Goal: Transaction & Acquisition: Purchase product/service

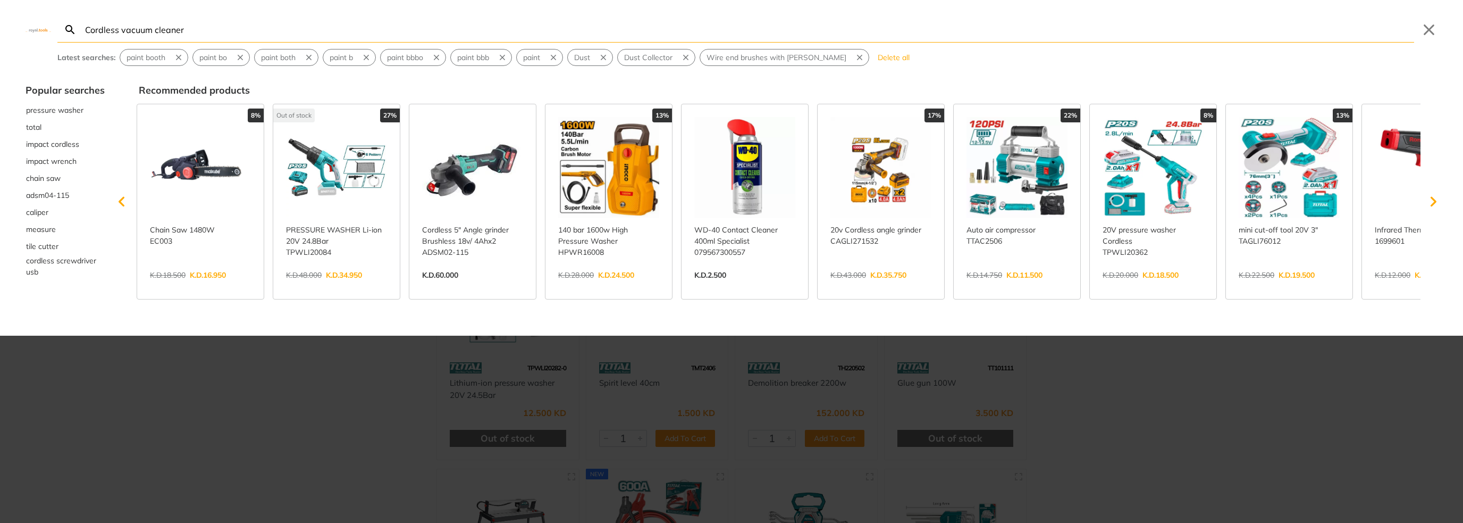
type input "Cordless vacuum cleaner"
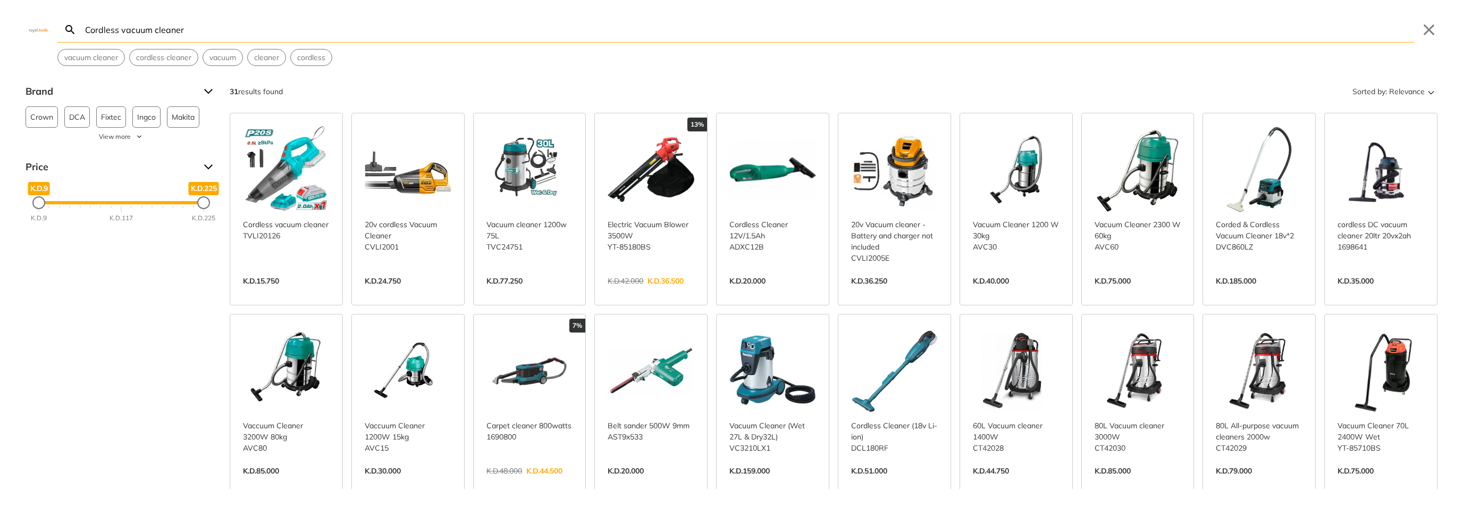
click at [36, 29] on img at bounding box center [39, 29] width 26 height 5
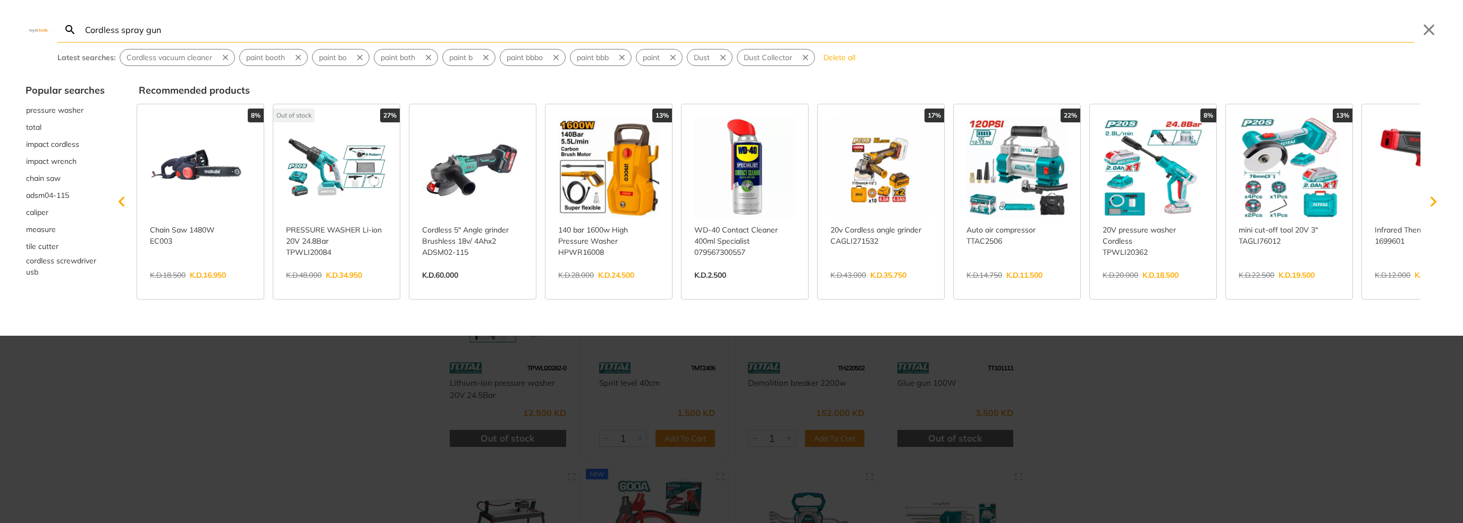
type input "Cordless spray gun"
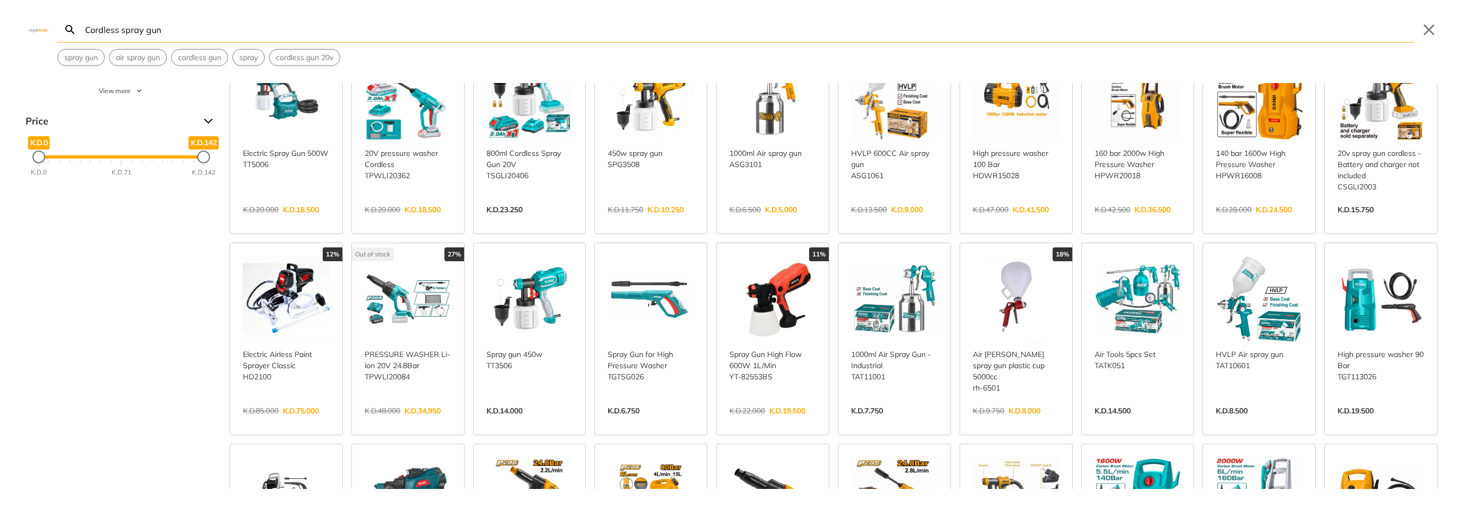
scroll to position [266, 0]
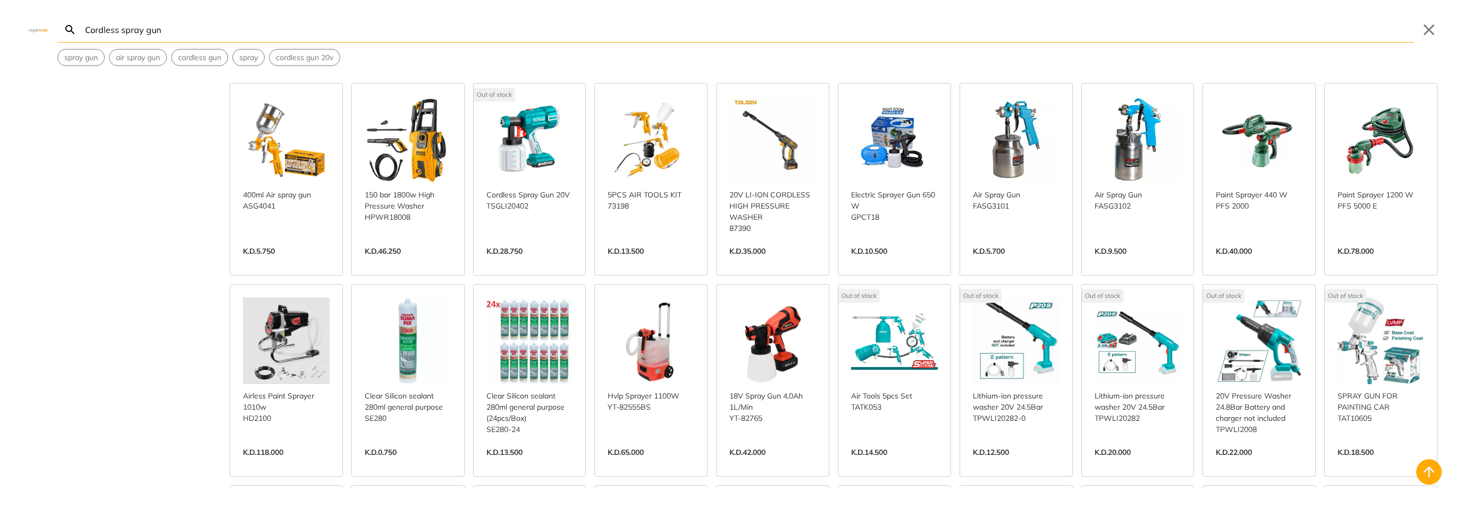
scroll to position [638, 0]
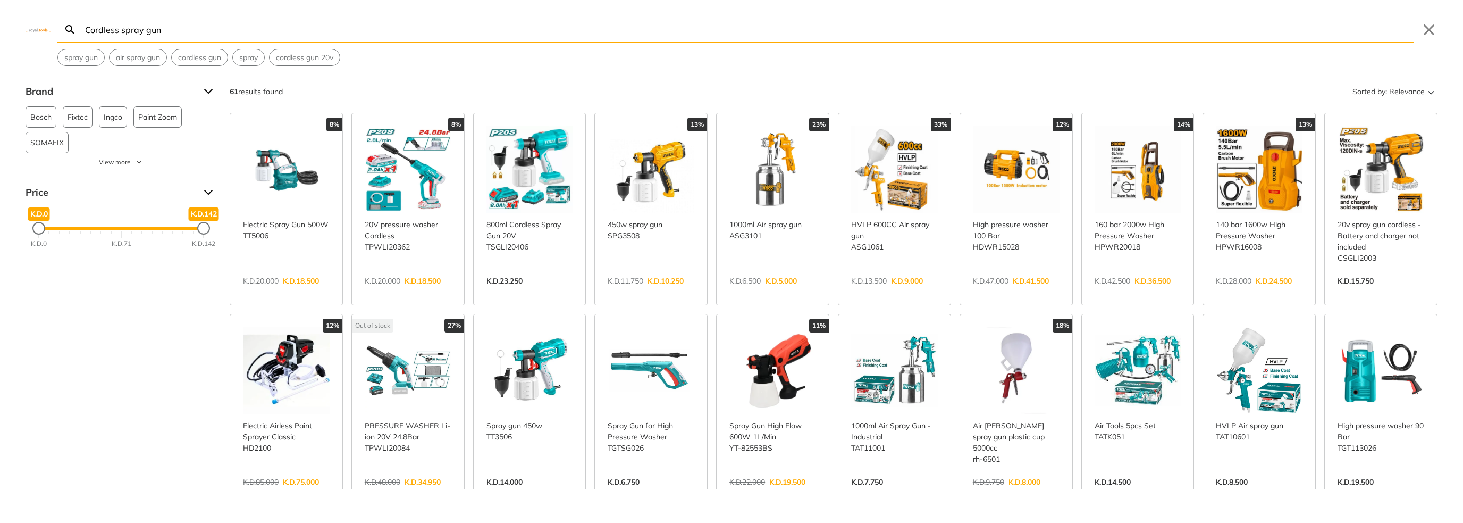
drag, startPoint x: 172, startPoint y: 29, endPoint x: 76, endPoint y: 34, distance: 96.9
click at [76, 34] on form "Search Cordless spray gun Submit" at bounding box center [735, 30] width 1357 height 26
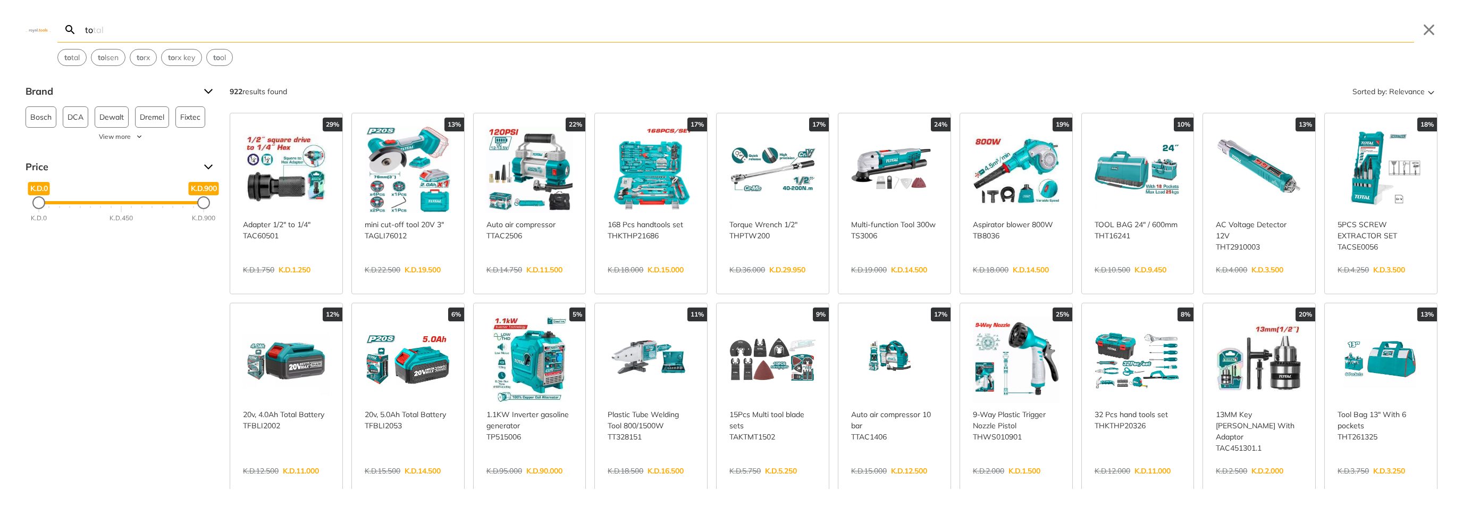
click at [137, 27] on input "to" at bounding box center [749, 29] width 1332 height 25
click at [72, 57] on span "to tal" at bounding box center [71, 57] width 15 height 11
type input "total"
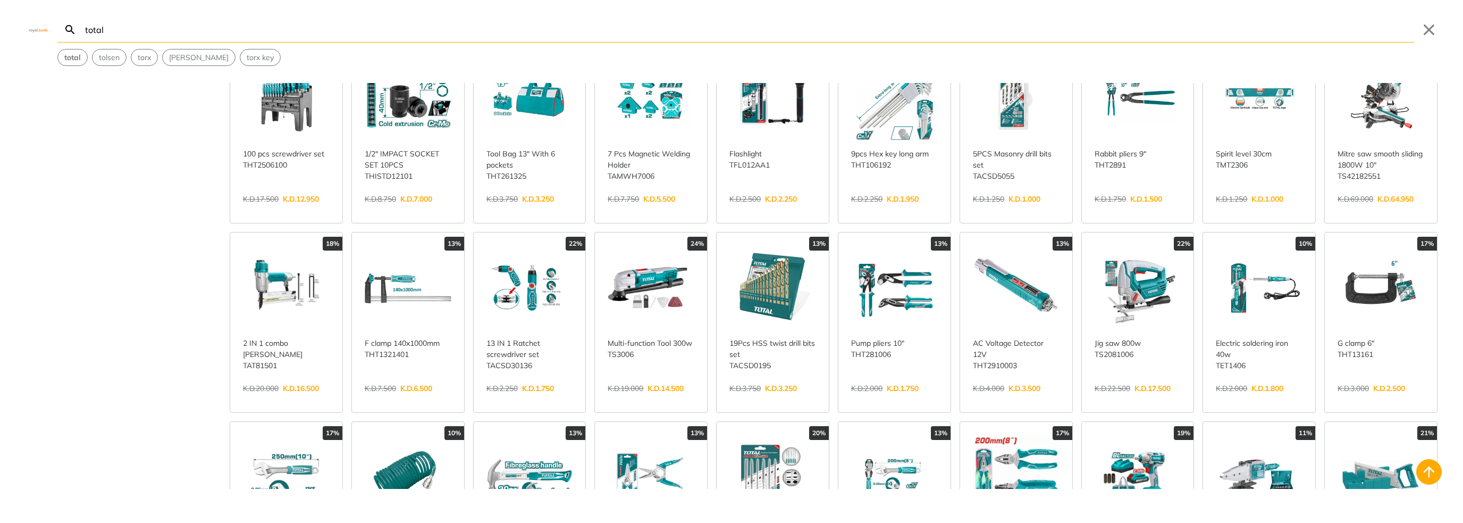
scroll to position [266, 0]
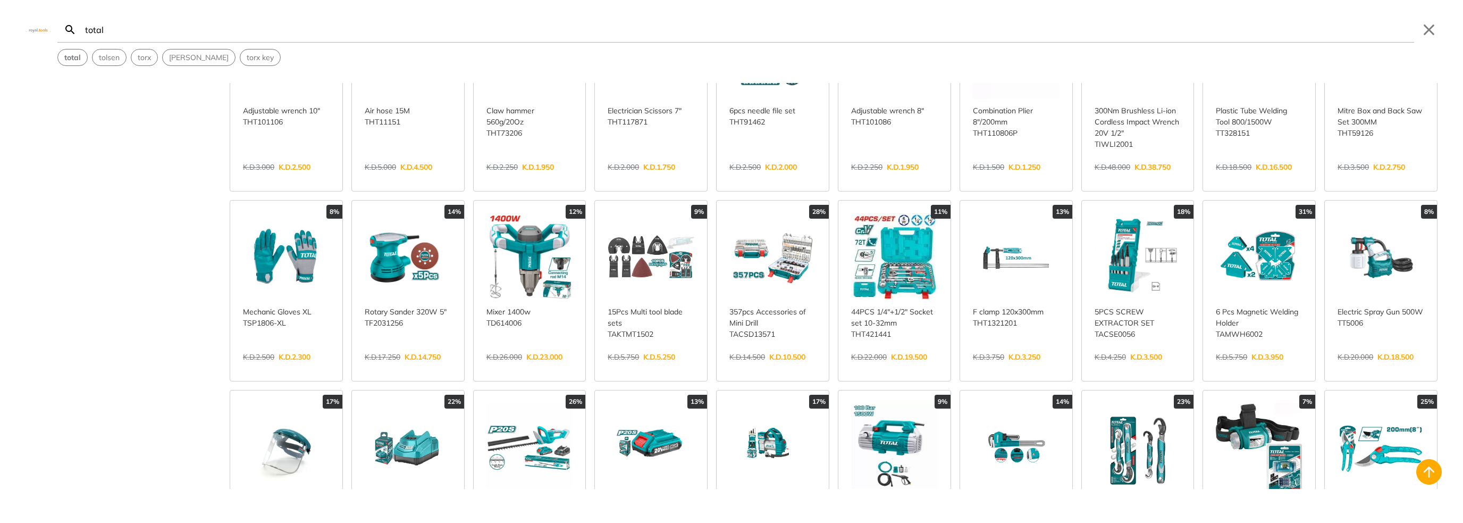
scroll to position [691, 0]
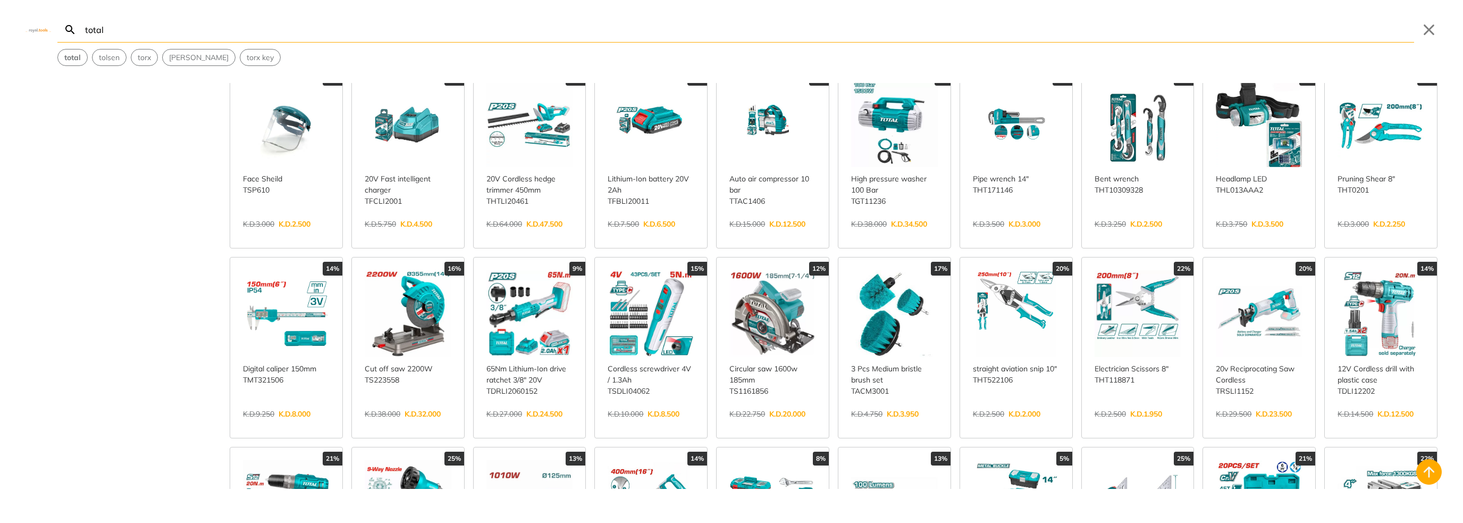
scroll to position [1010, 0]
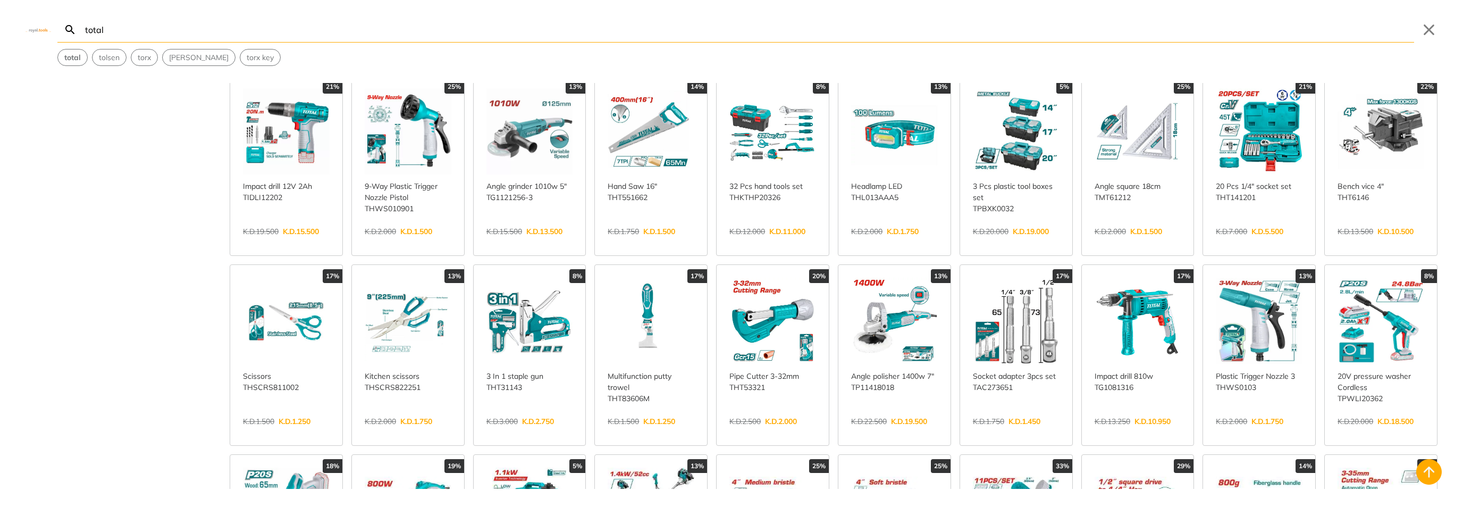
scroll to position [1383, 0]
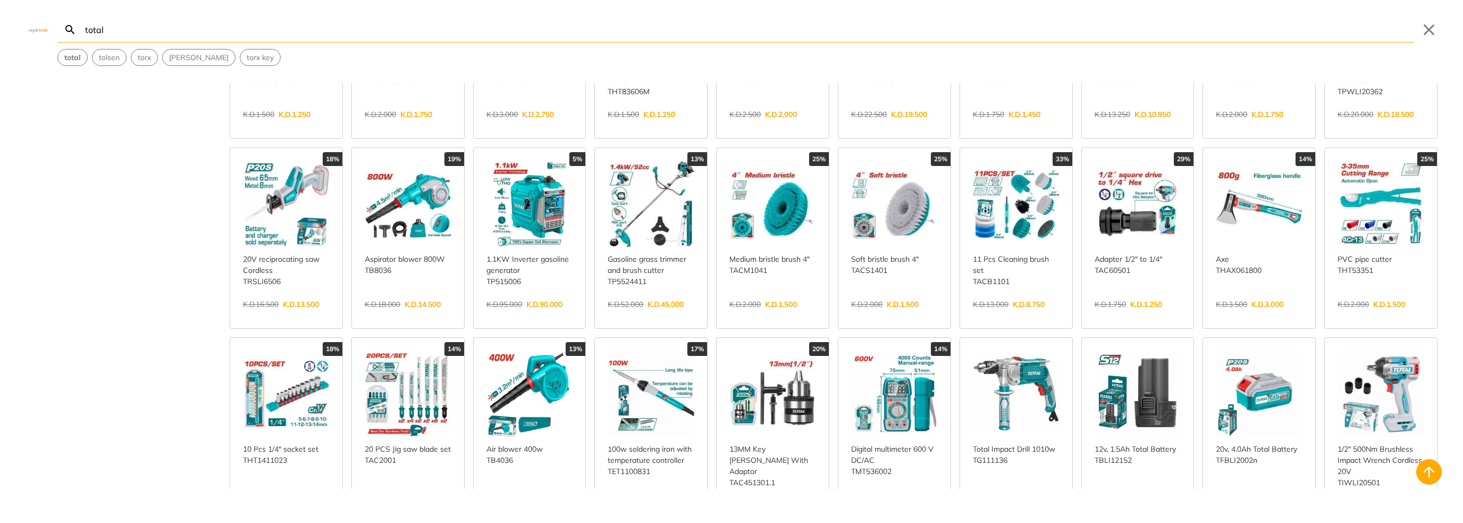
scroll to position [1702, 0]
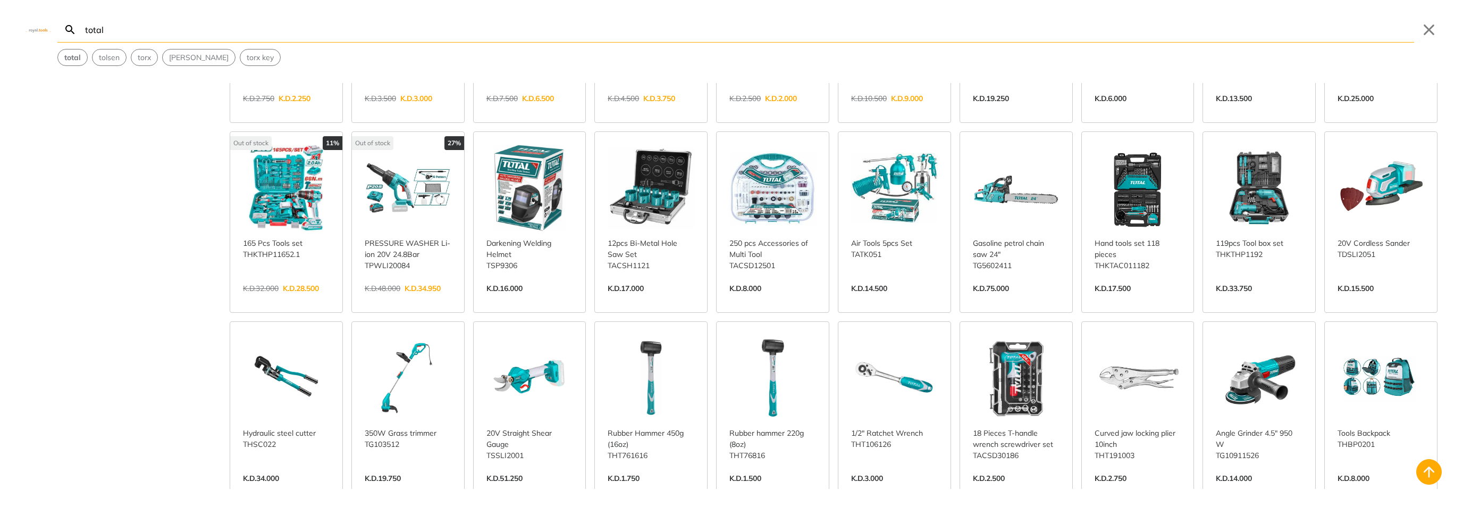
scroll to position [2127, 0]
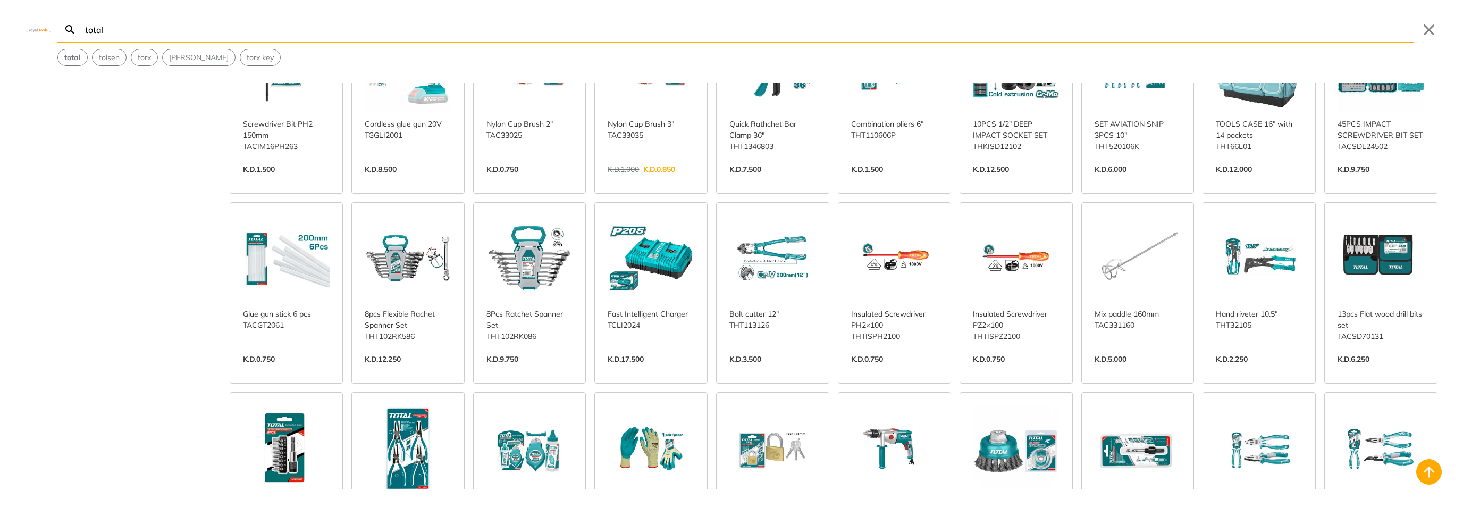
scroll to position [2606, 0]
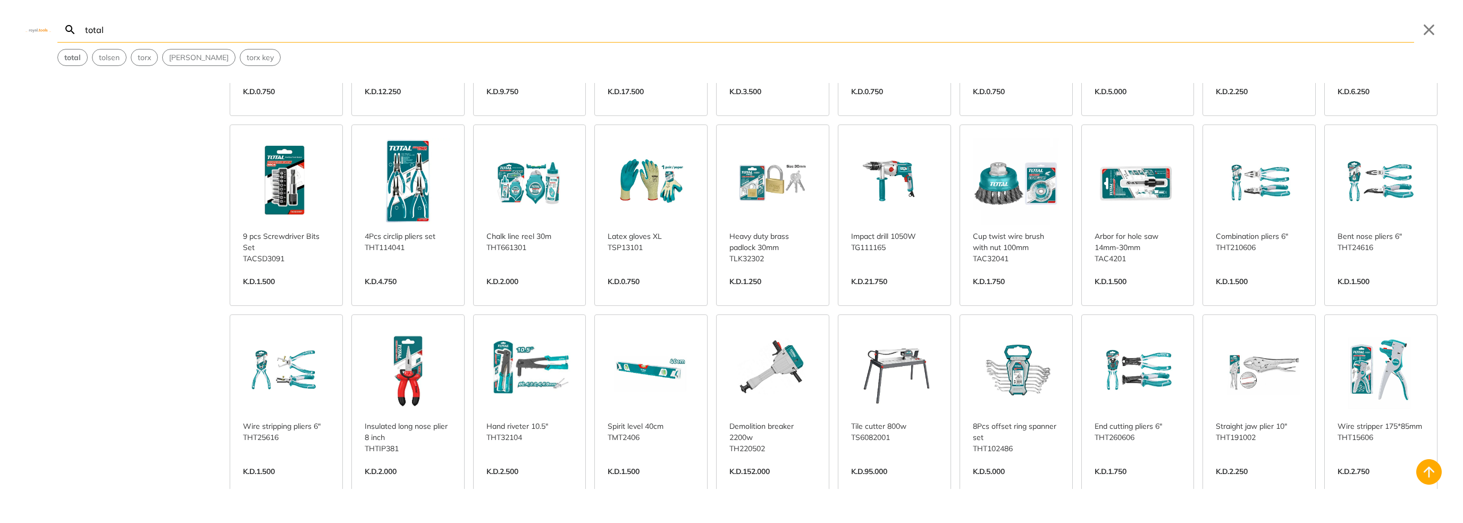
scroll to position [2871, 0]
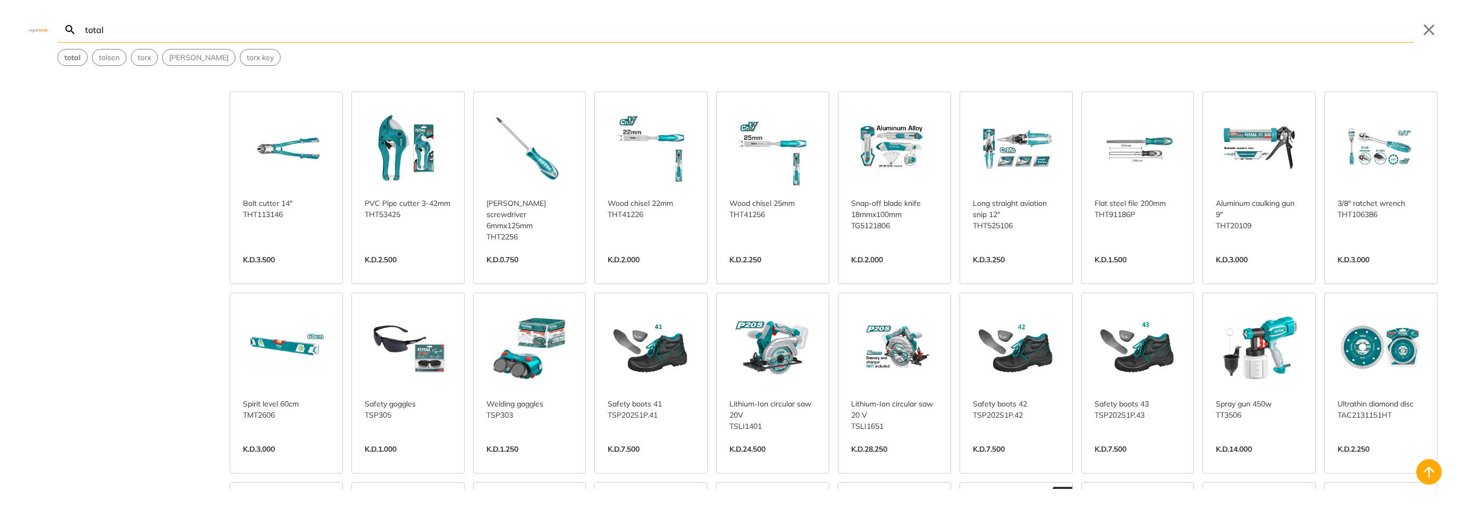
scroll to position [3350, 0]
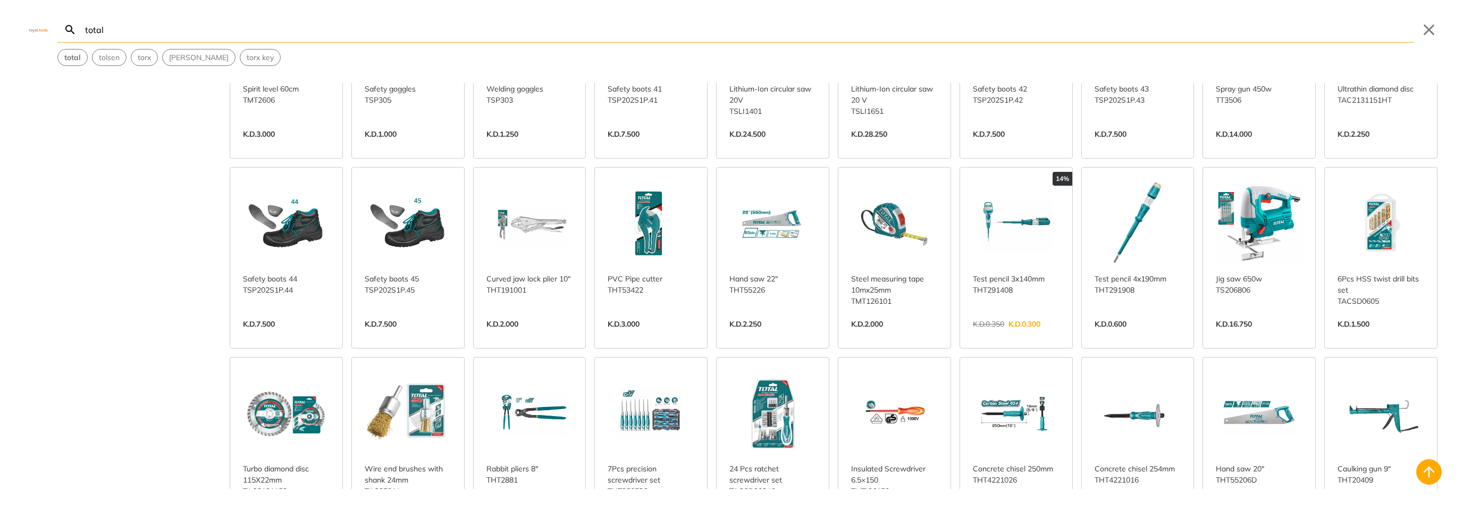
scroll to position [3616, 0]
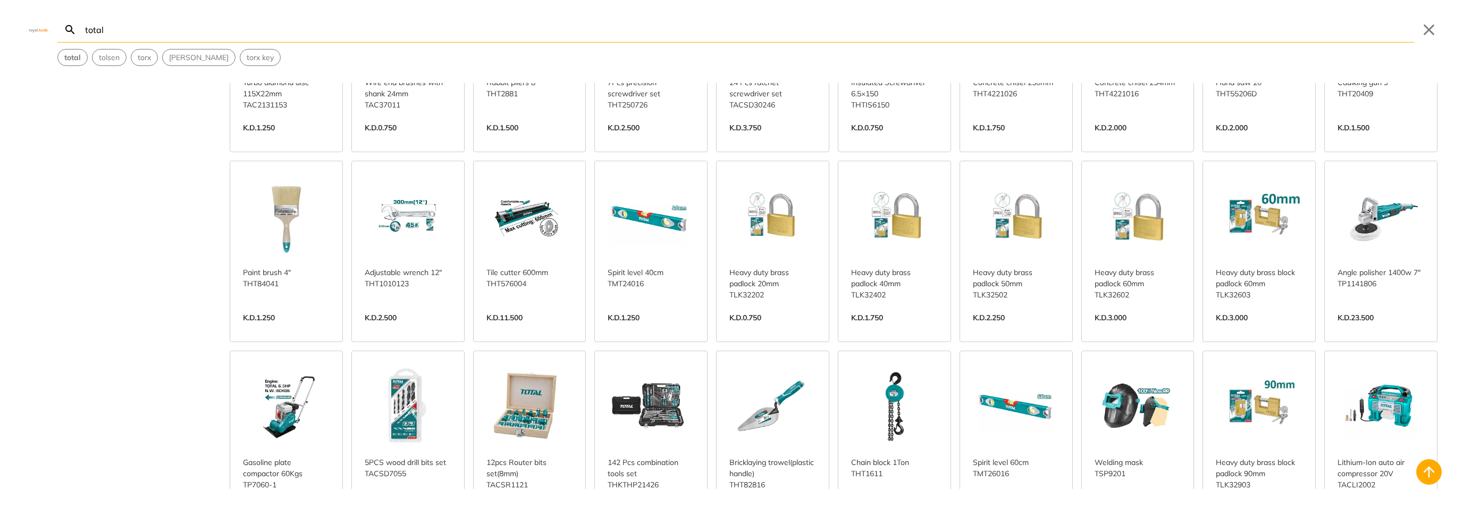
scroll to position [3988, 0]
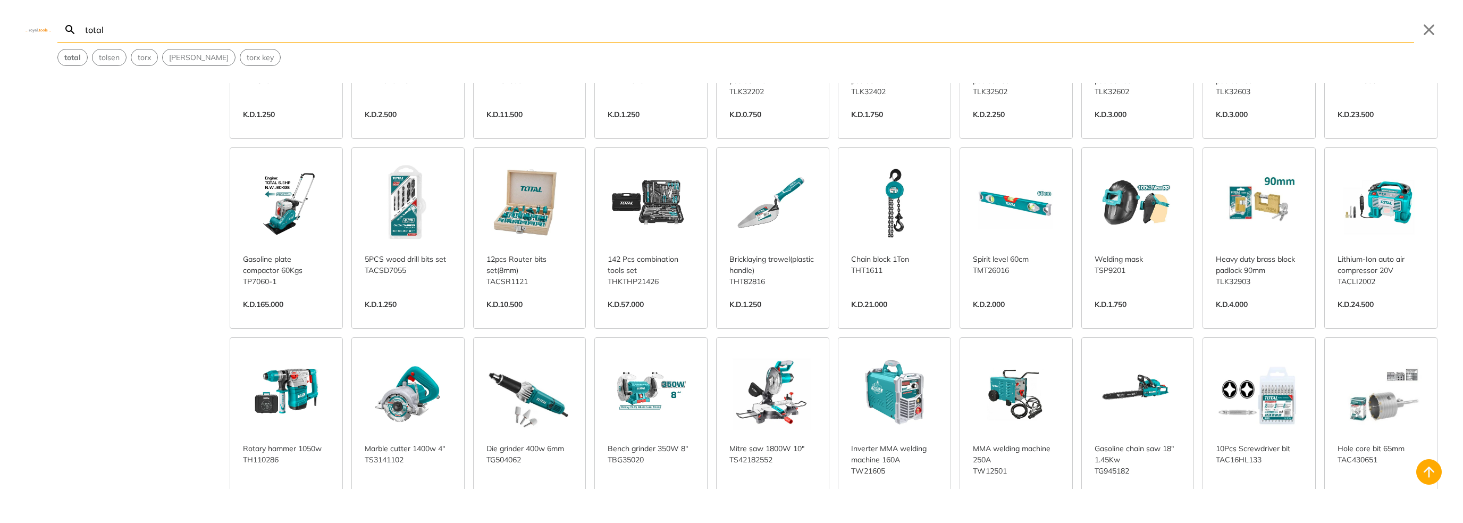
scroll to position [4201, 0]
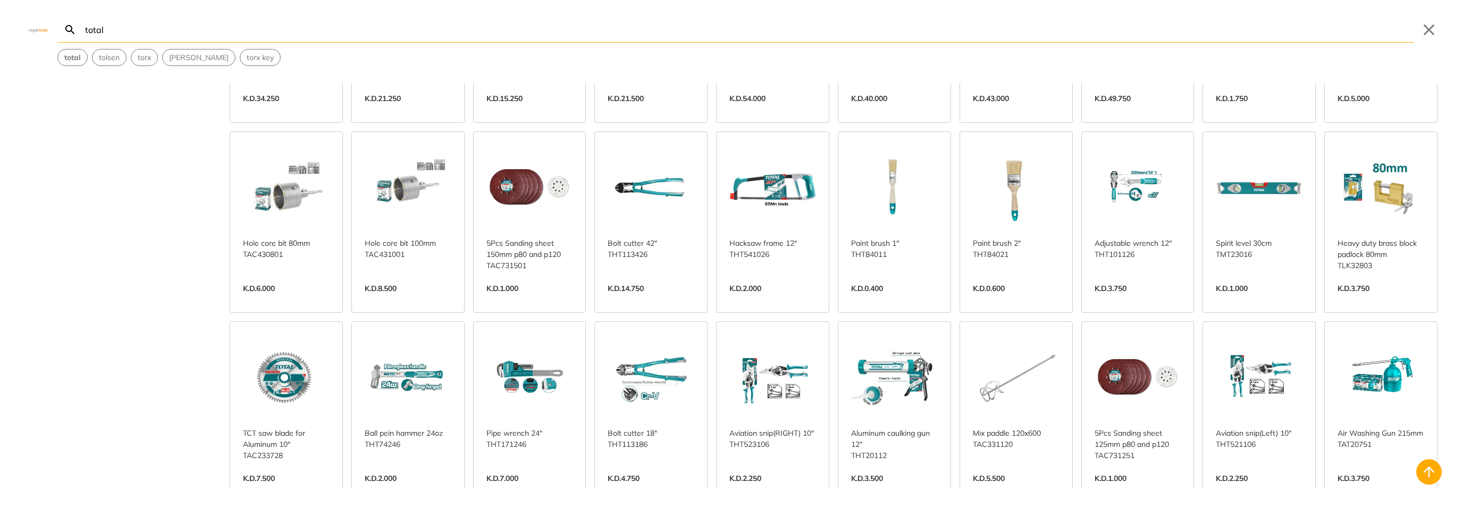
scroll to position [4573, 0]
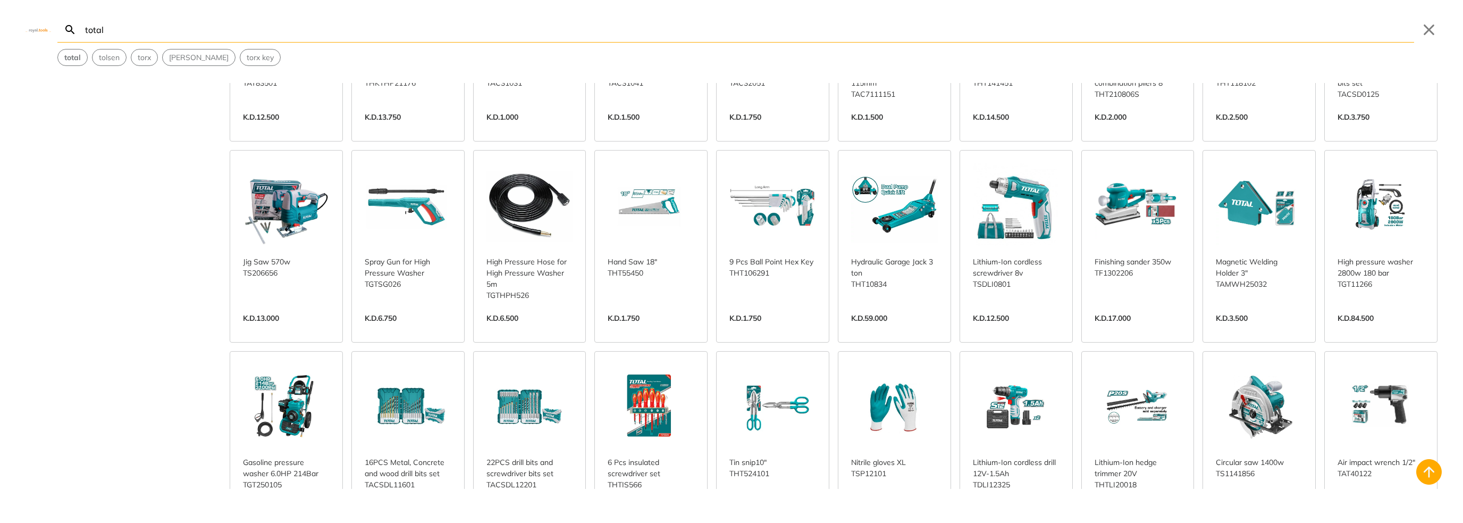
scroll to position [5158, 0]
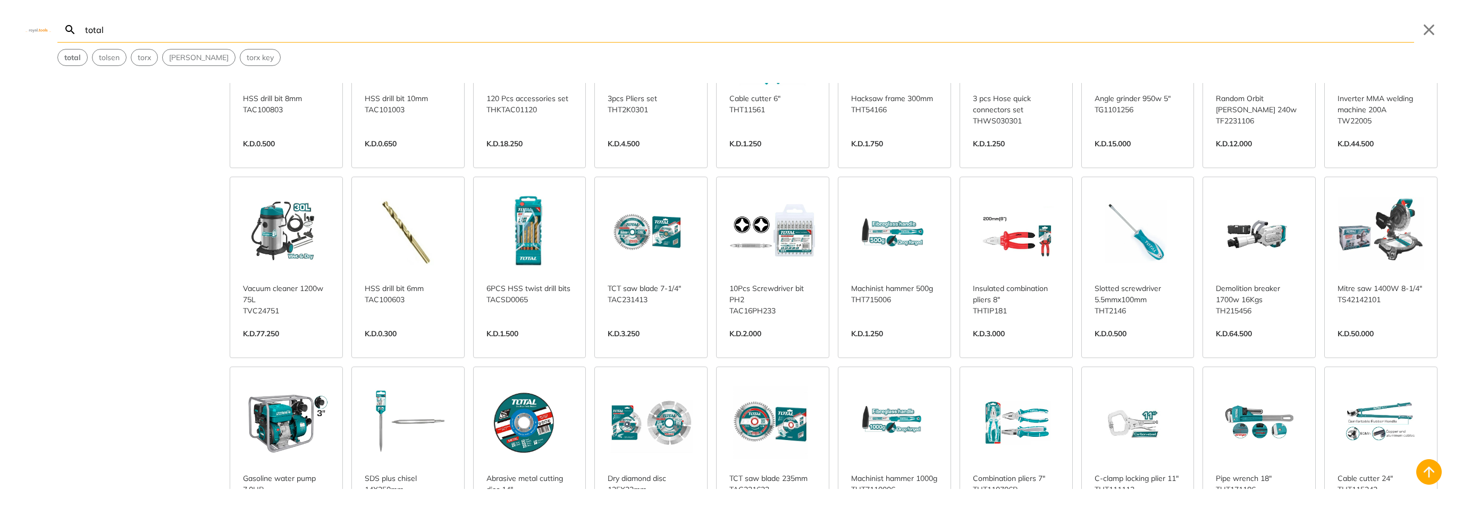
scroll to position [5690, 0]
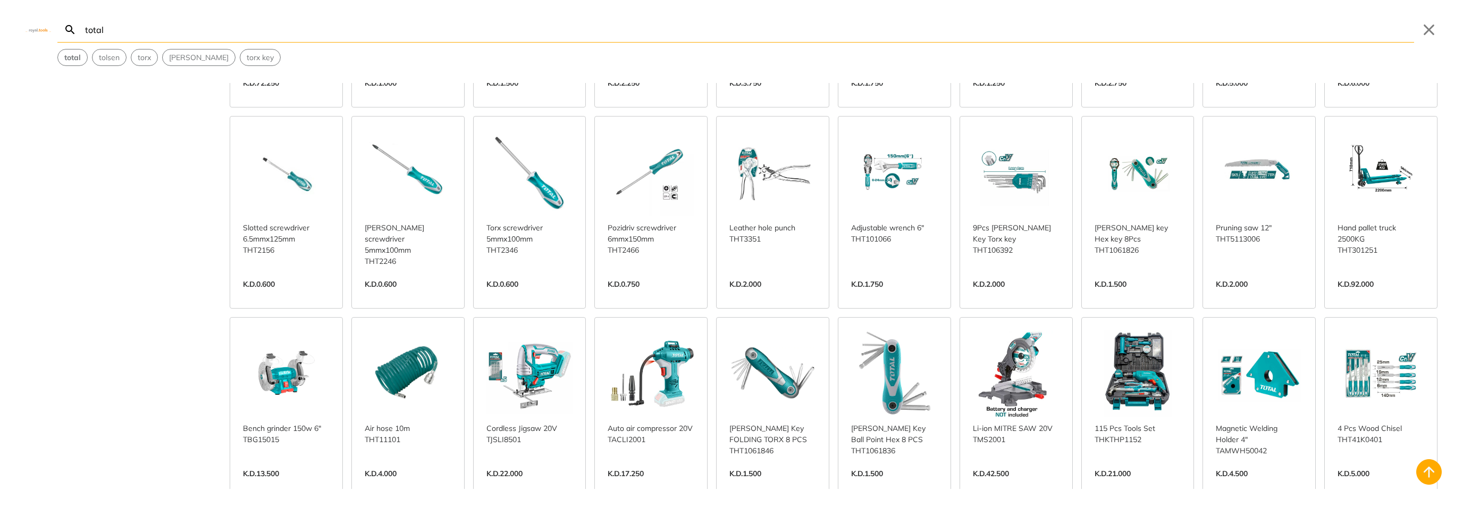
scroll to position [6115, 0]
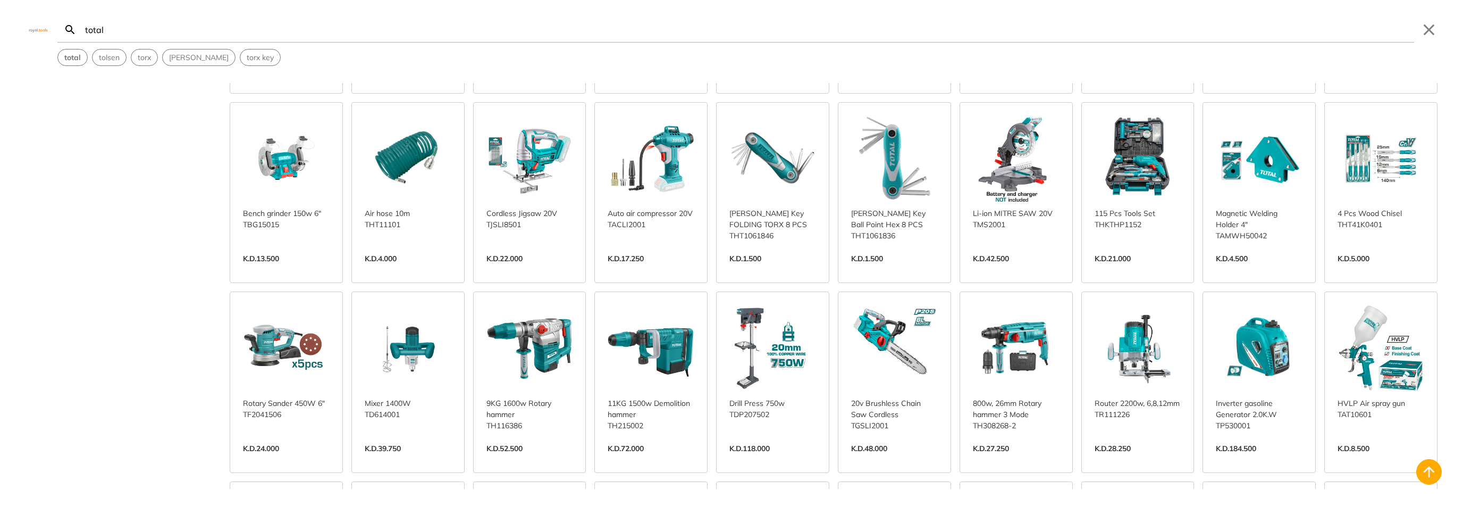
scroll to position [6434, 0]
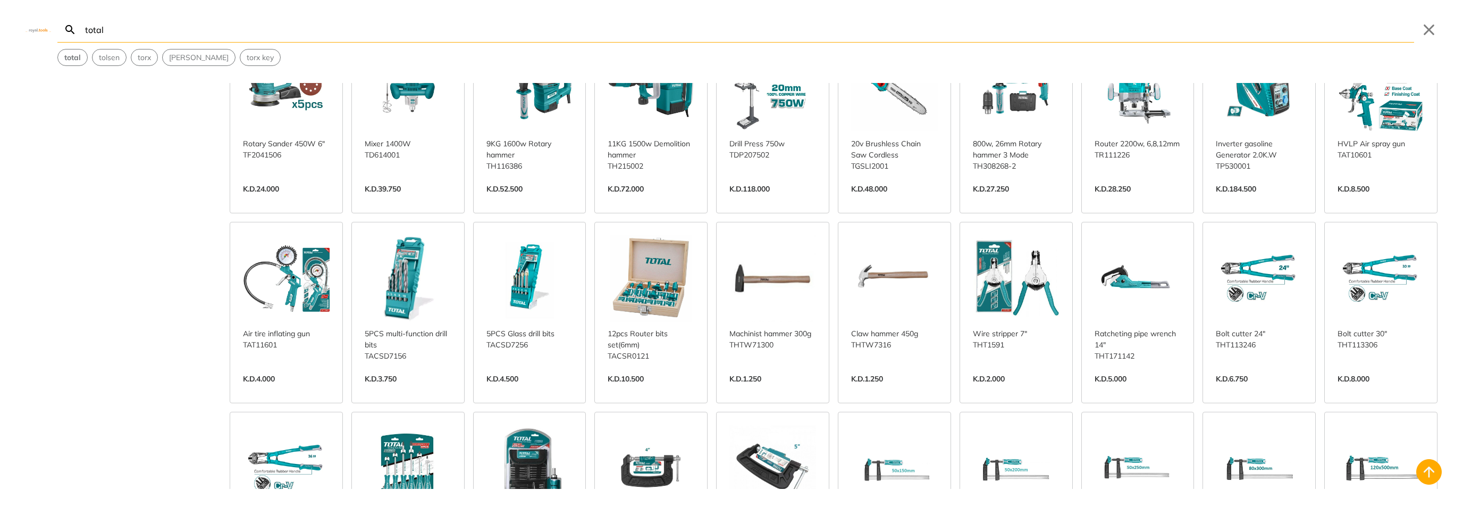
scroll to position [6594, 0]
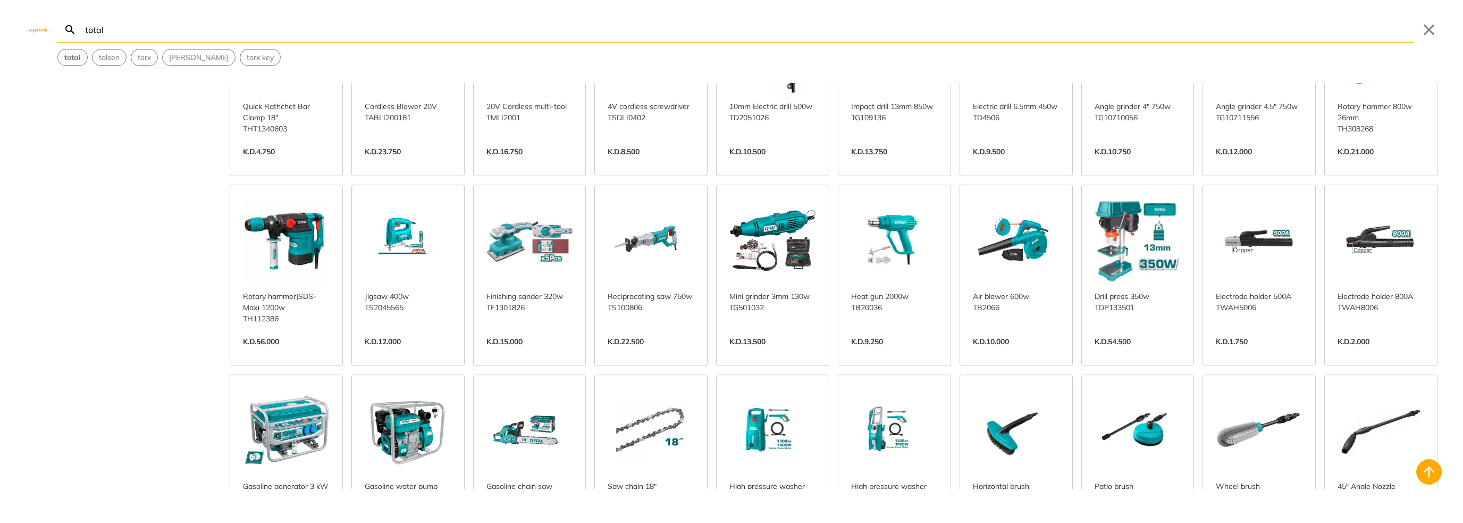
scroll to position [7710, 0]
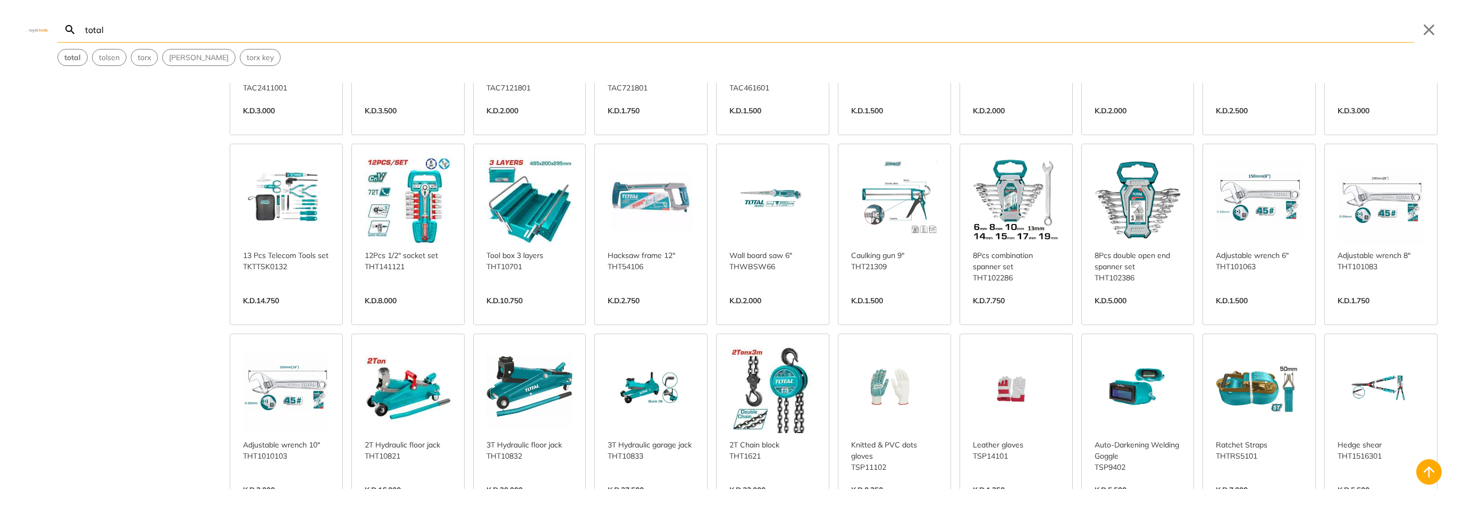
scroll to position [8189, 0]
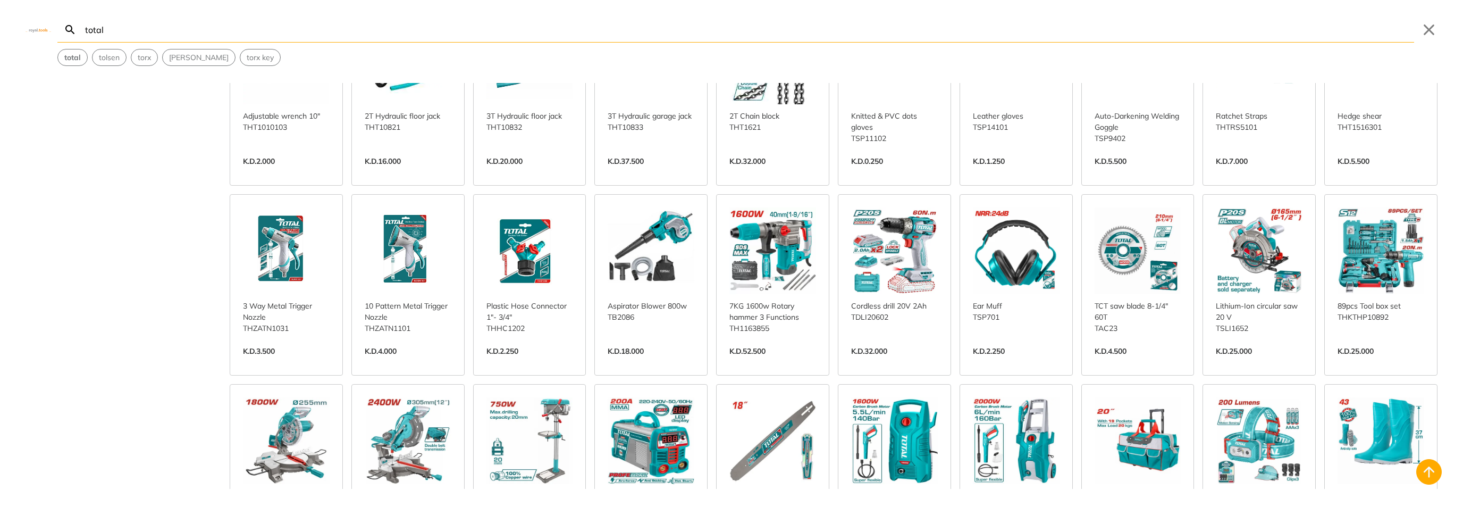
scroll to position [8561, 0]
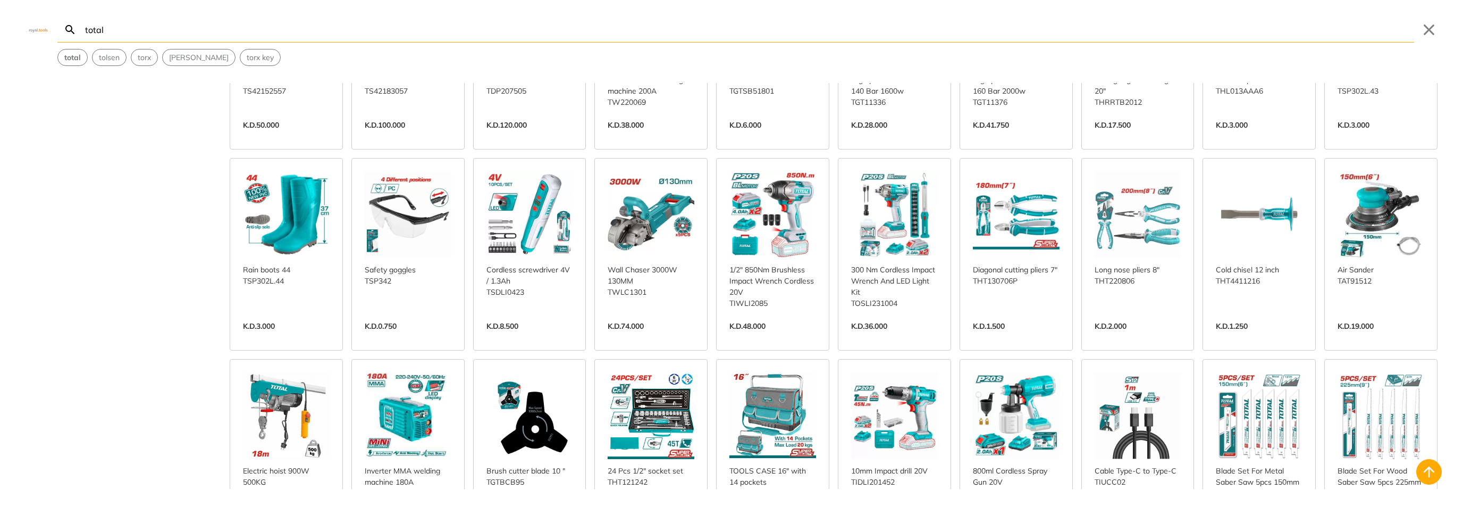
scroll to position [8934, 0]
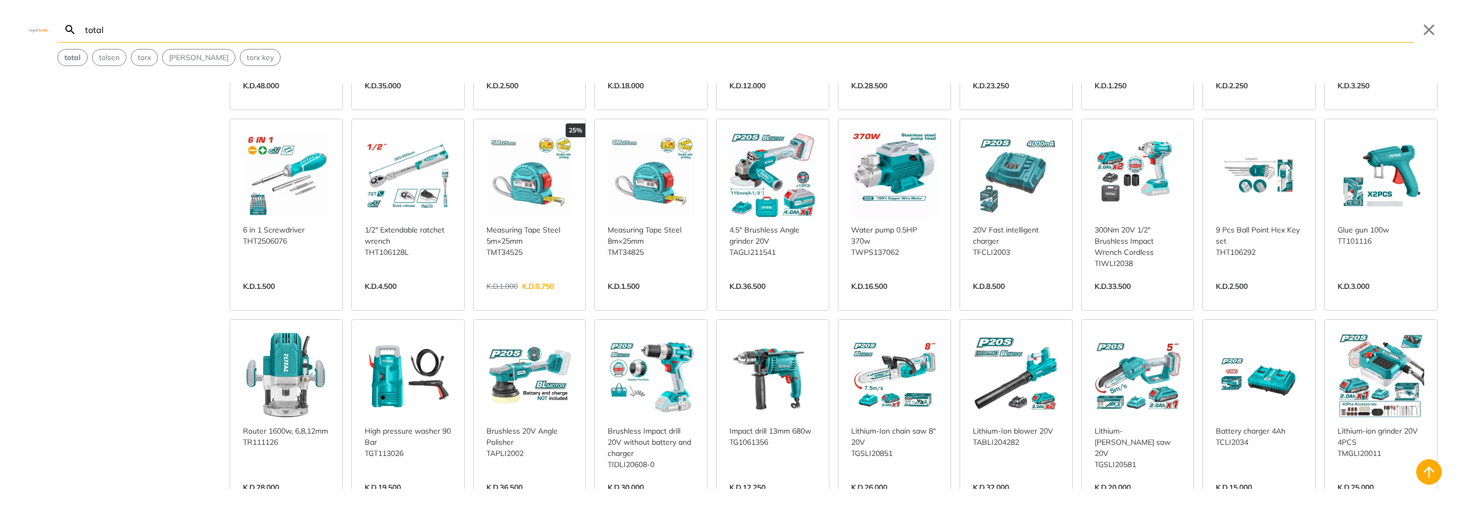
scroll to position [9359, 0]
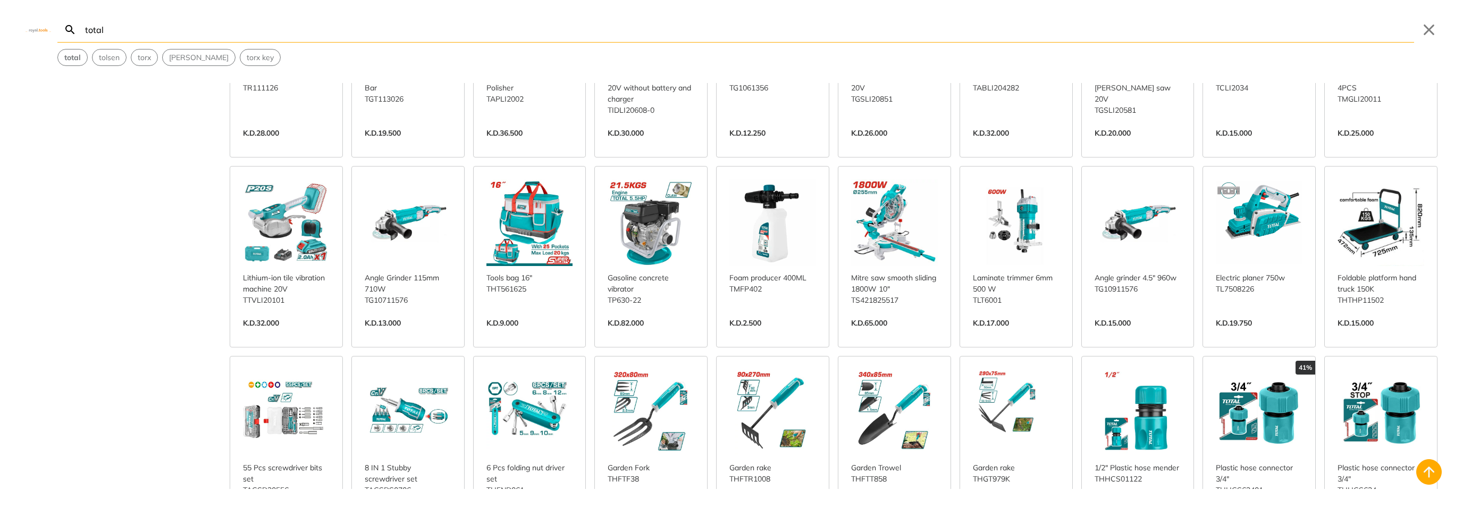
scroll to position [9731, 0]
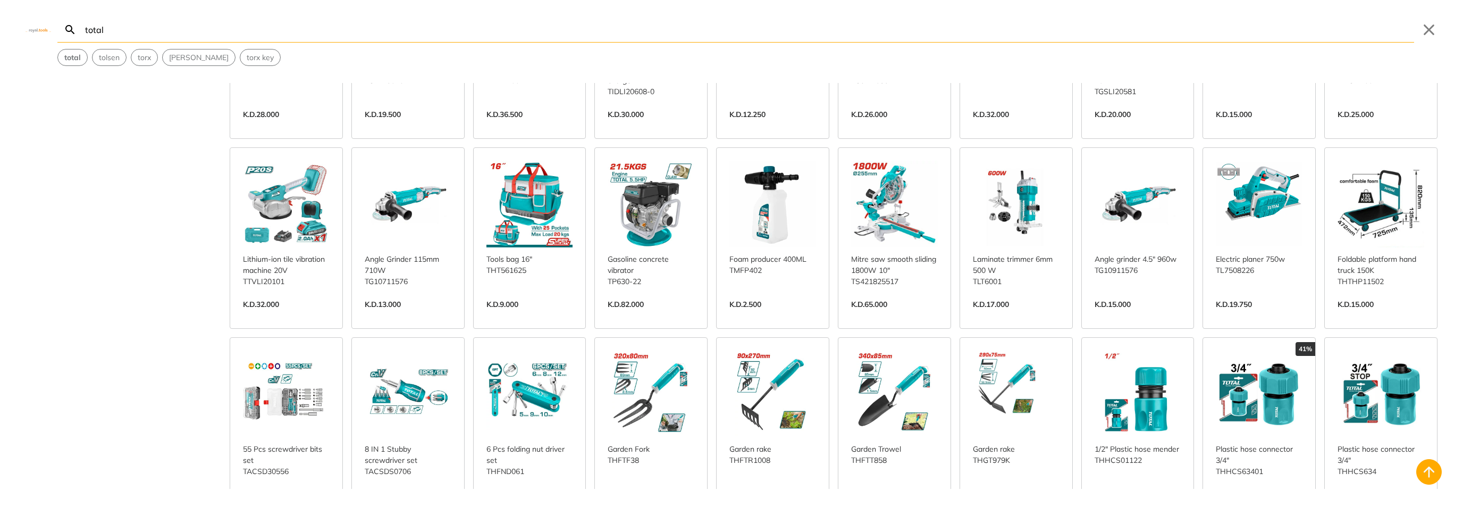
click at [284, 315] on link "View more →" at bounding box center [286, 315] width 87 height 0
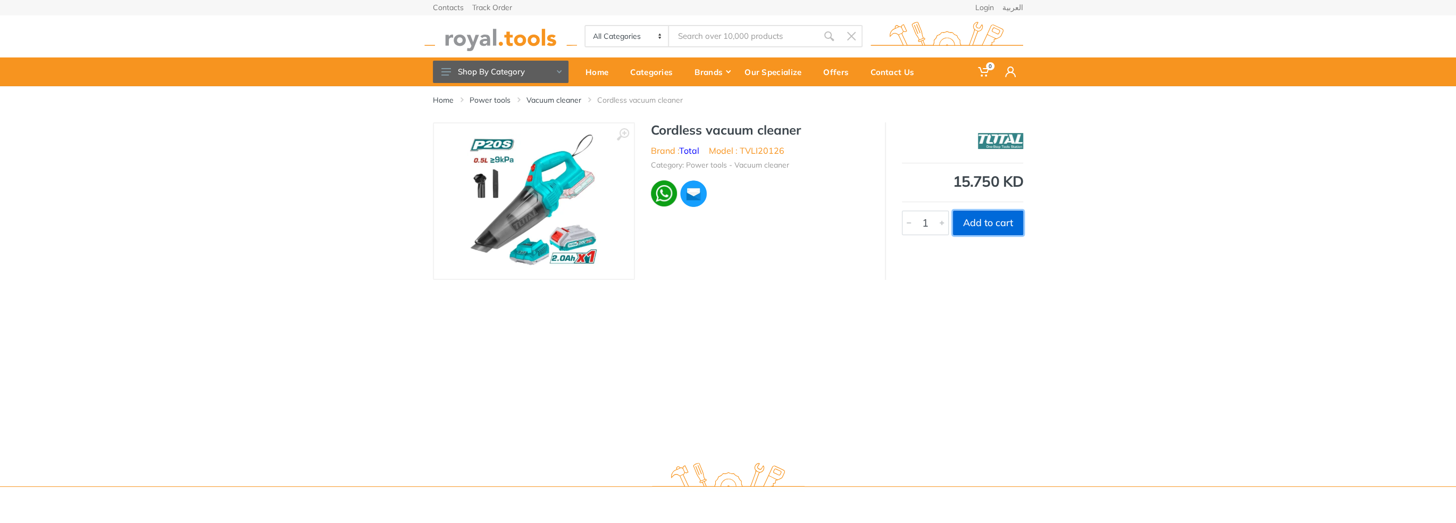
click at [998, 222] on button "Add to cart" at bounding box center [988, 223] width 70 height 24
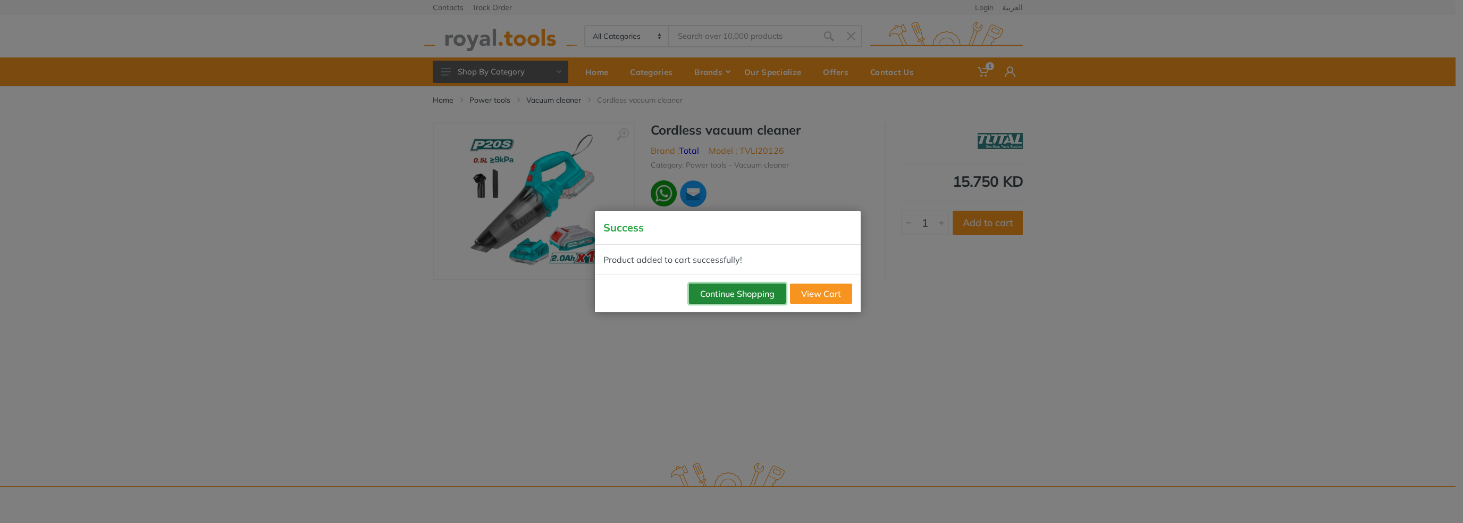
click at [764, 300] on button "Continue Shopping" at bounding box center [737, 293] width 97 height 20
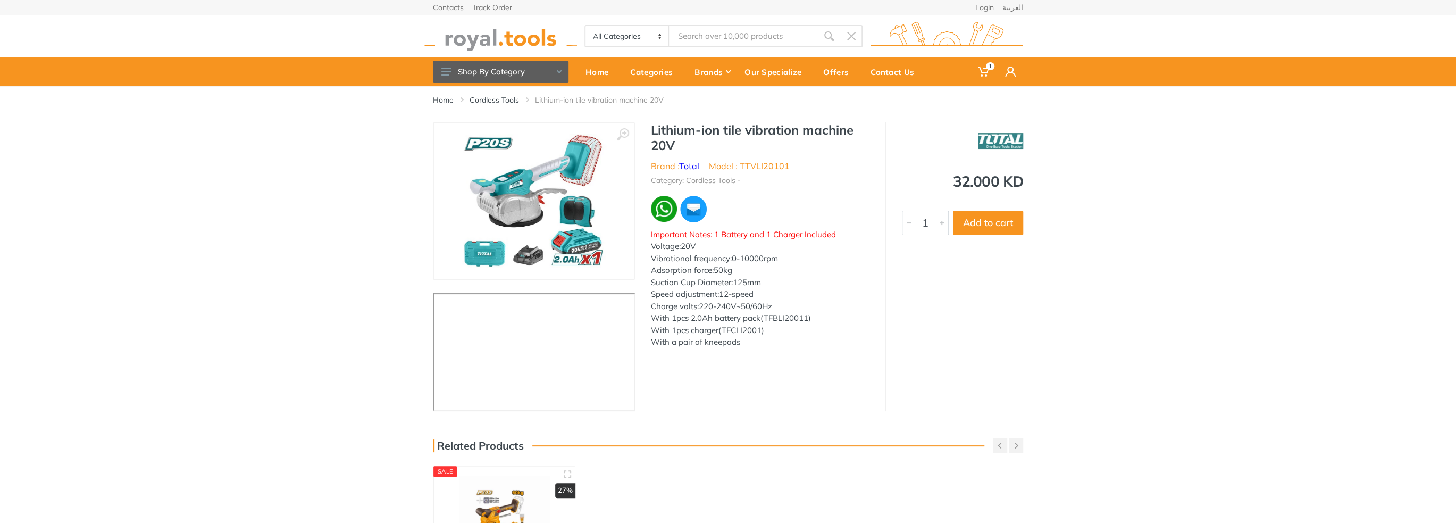
type input "total"
click at [568, 157] on img at bounding box center [534, 201] width 146 height 134
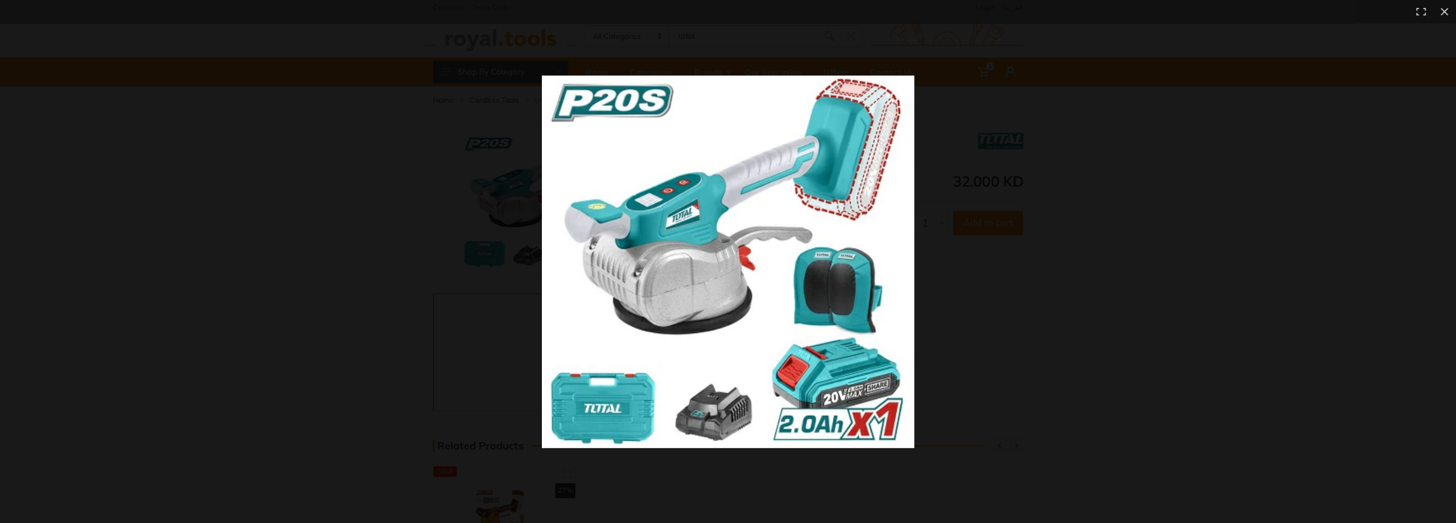
click at [1150, 199] on div at bounding box center [1111, 280] width 1138 height 409
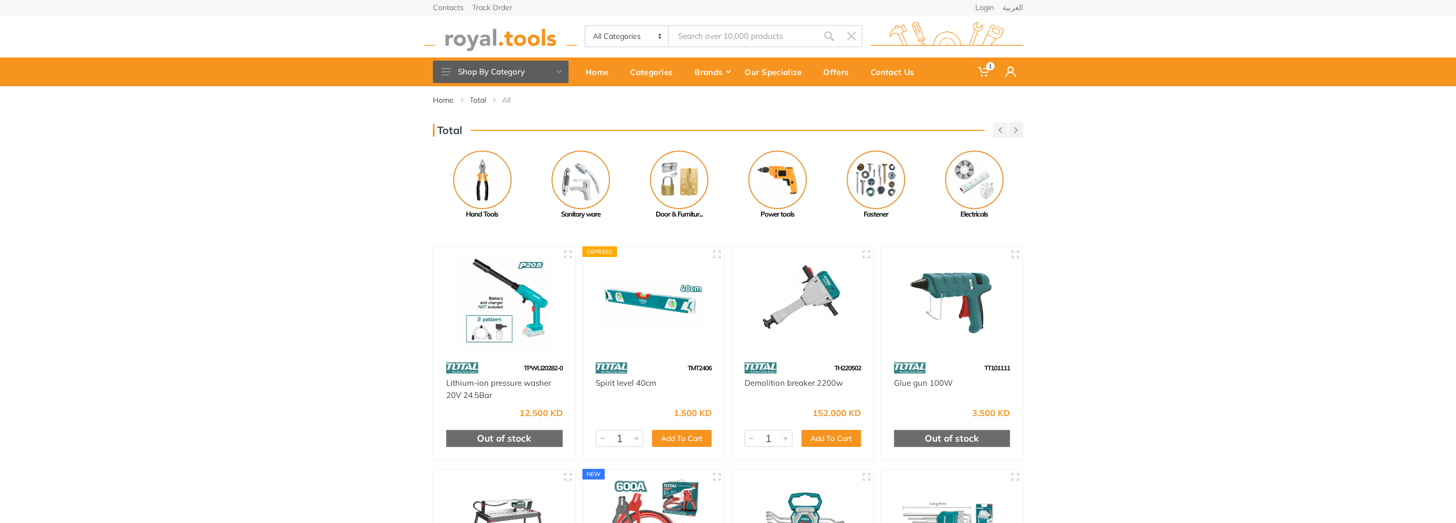
type input "total"
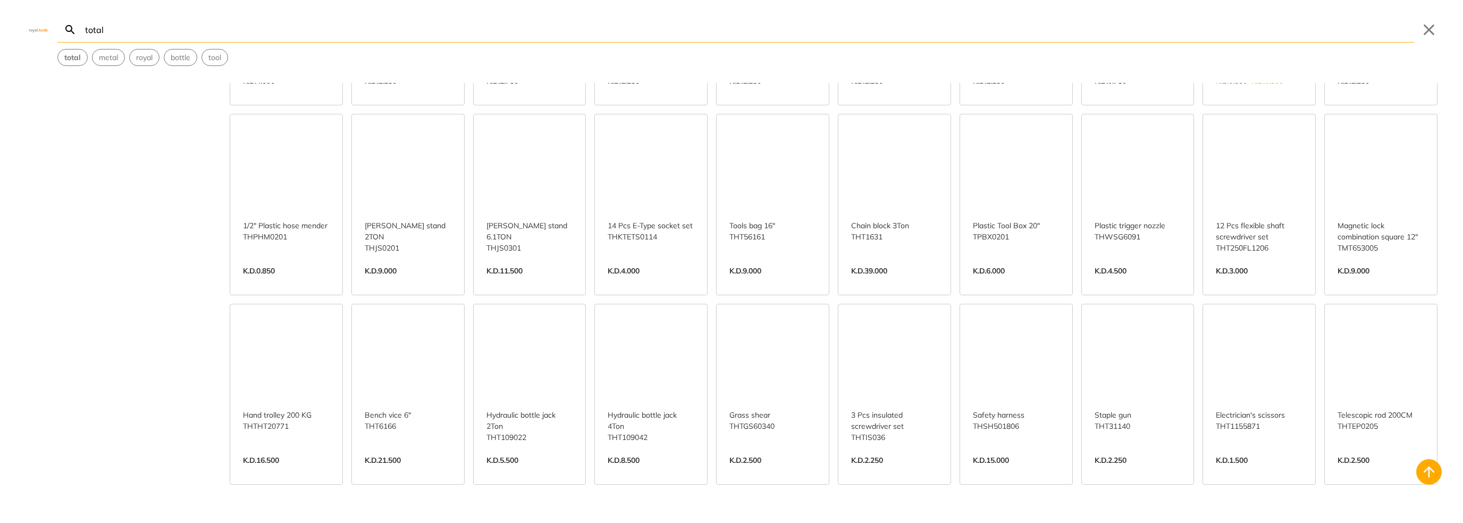
scroll to position [10149, 0]
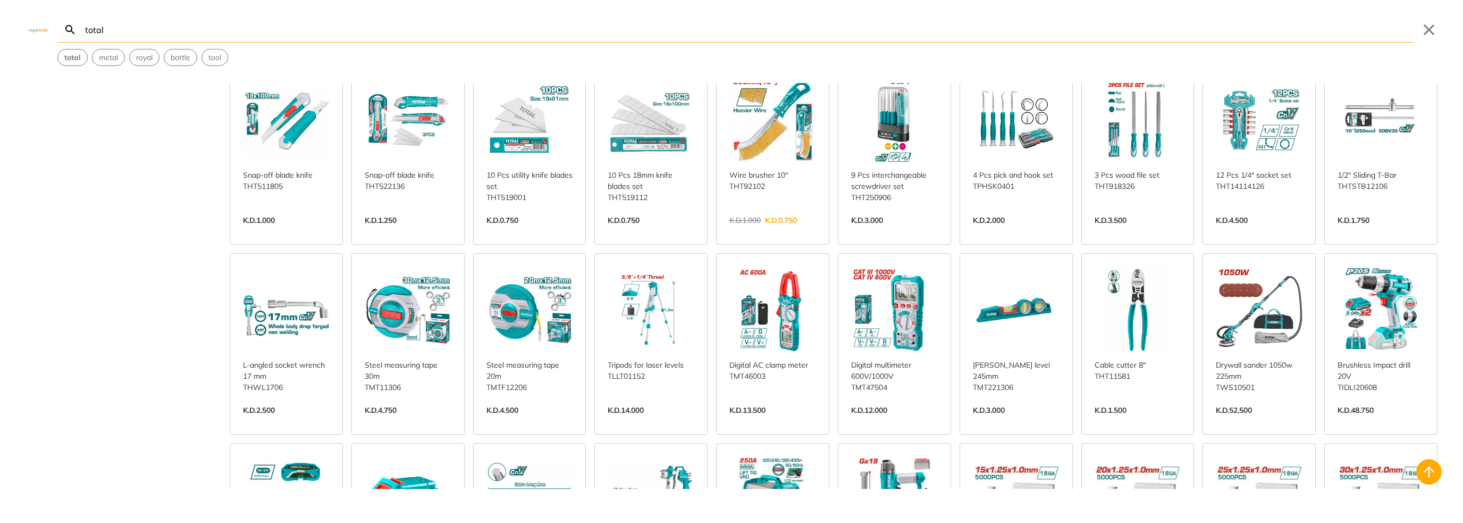
scroll to position [10680, 0]
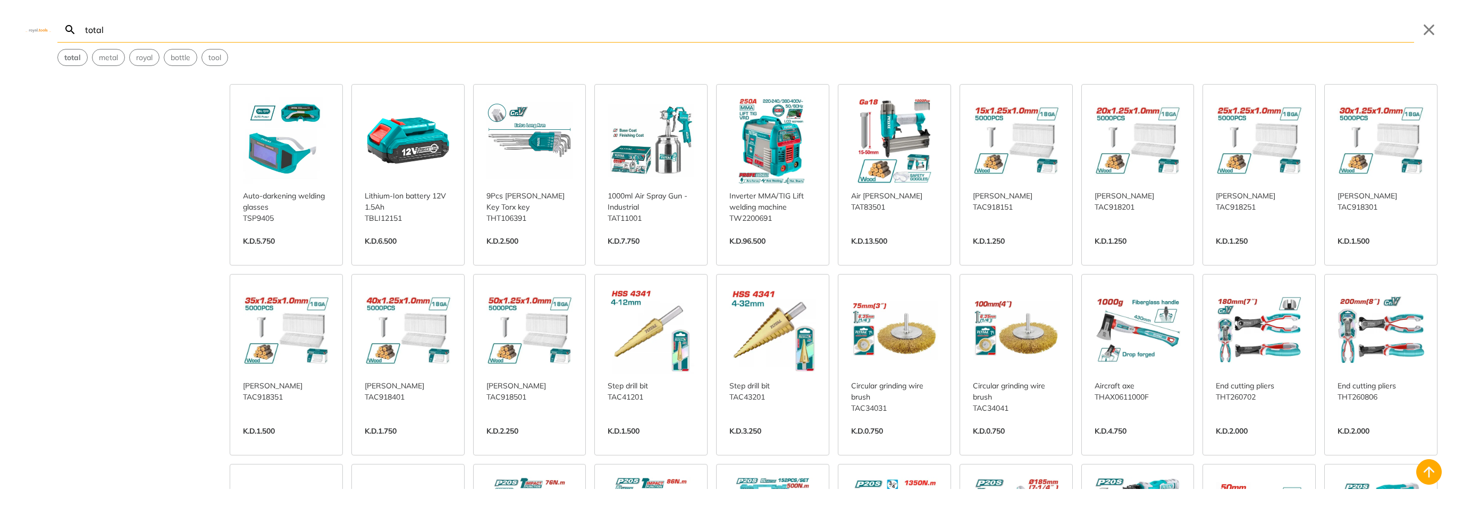
scroll to position [10999, 0]
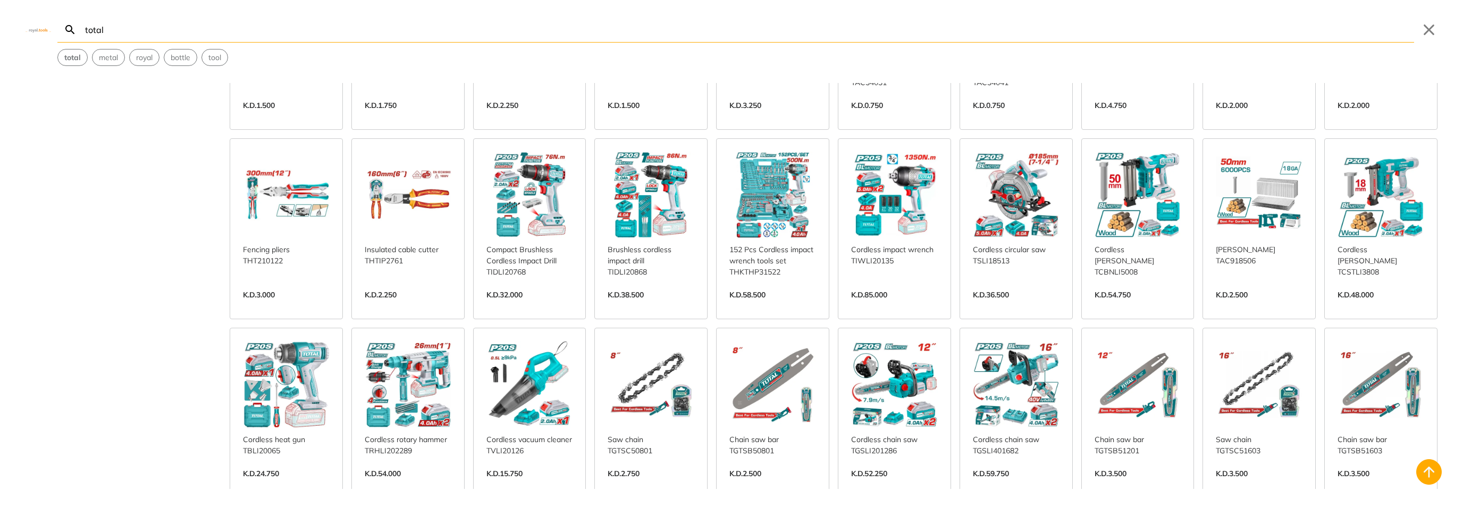
scroll to position [11265, 0]
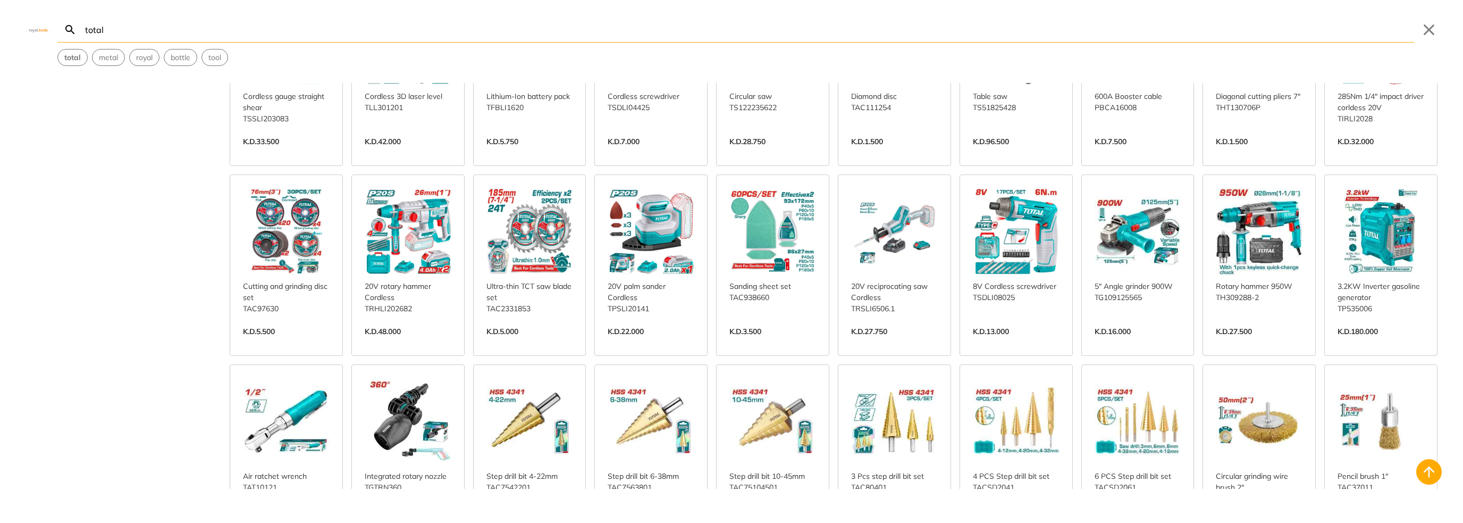
scroll to position [11797, 0]
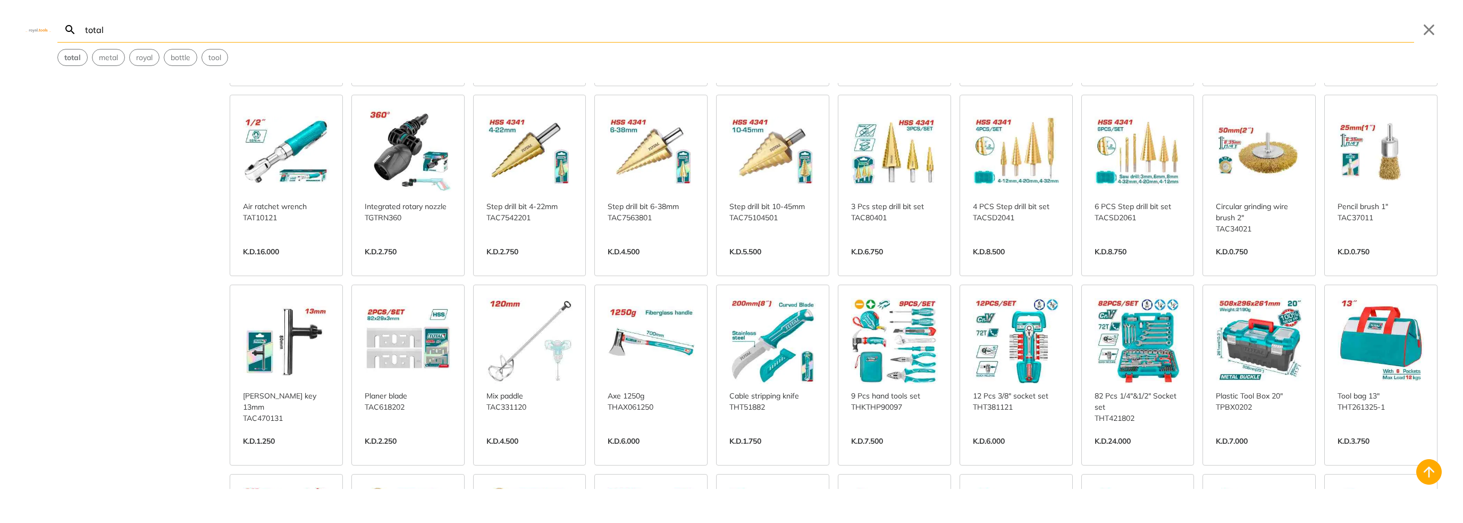
scroll to position [12116, 0]
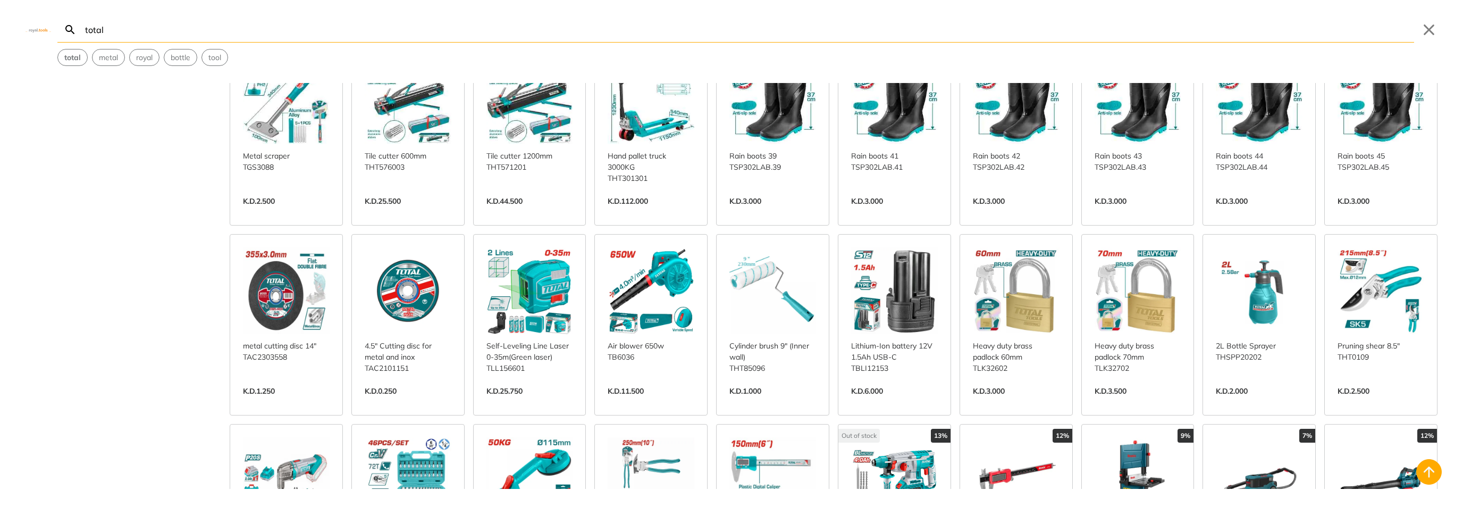
scroll to position [12488, 0]
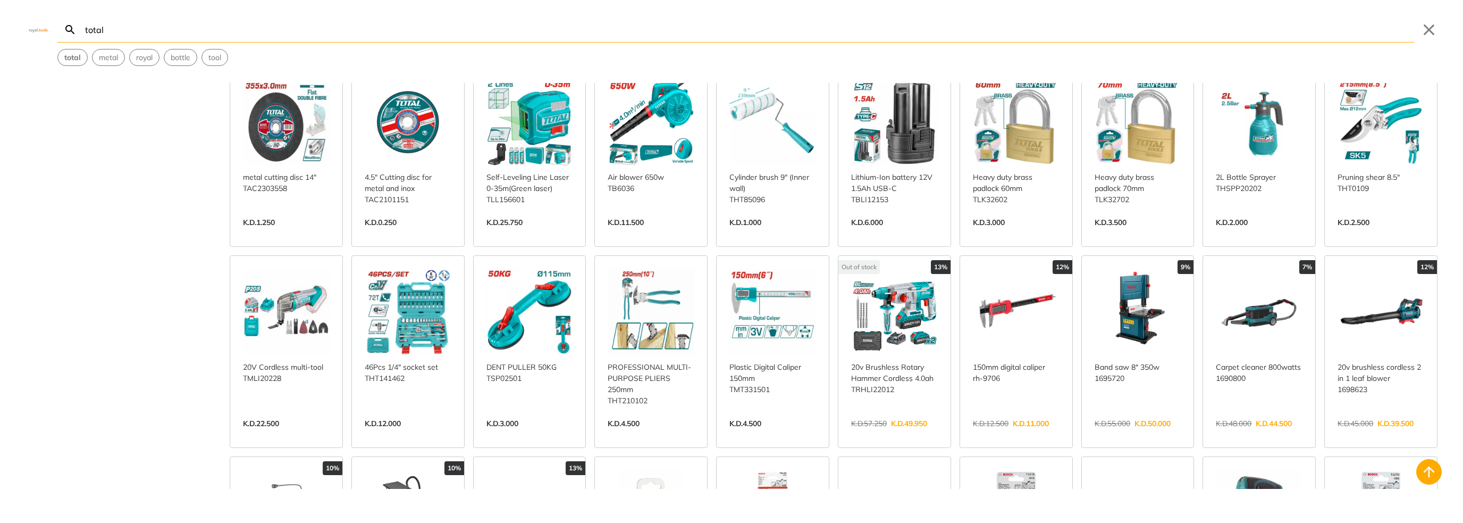
scroll to position [12861, 0]
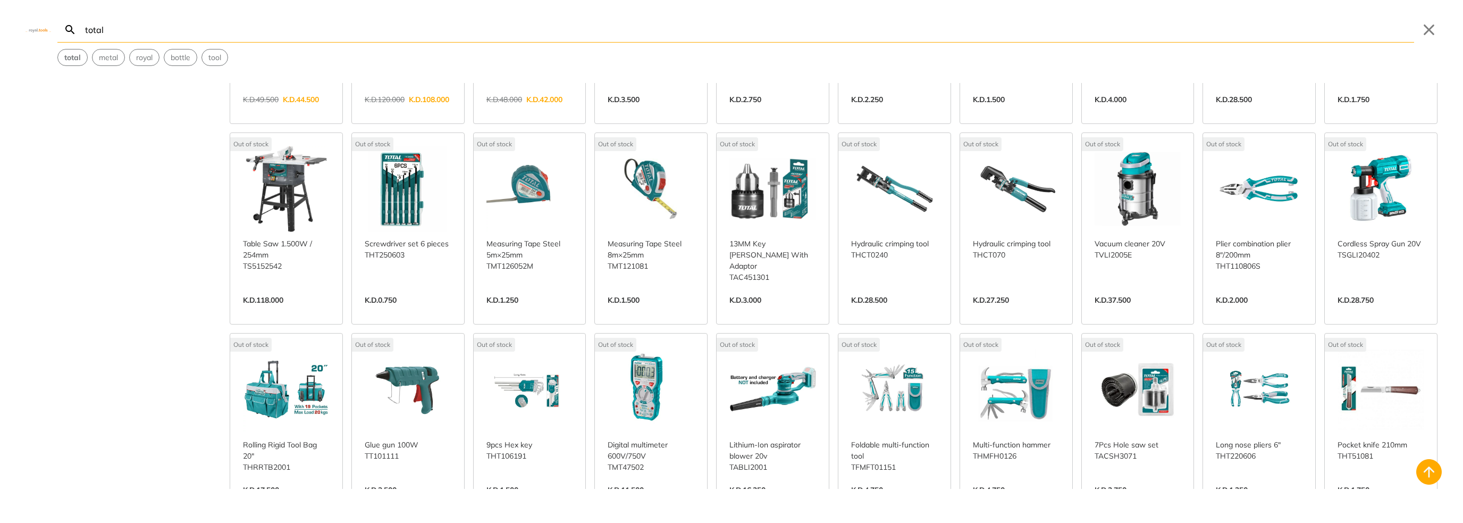
scroll to position [13180, 0]
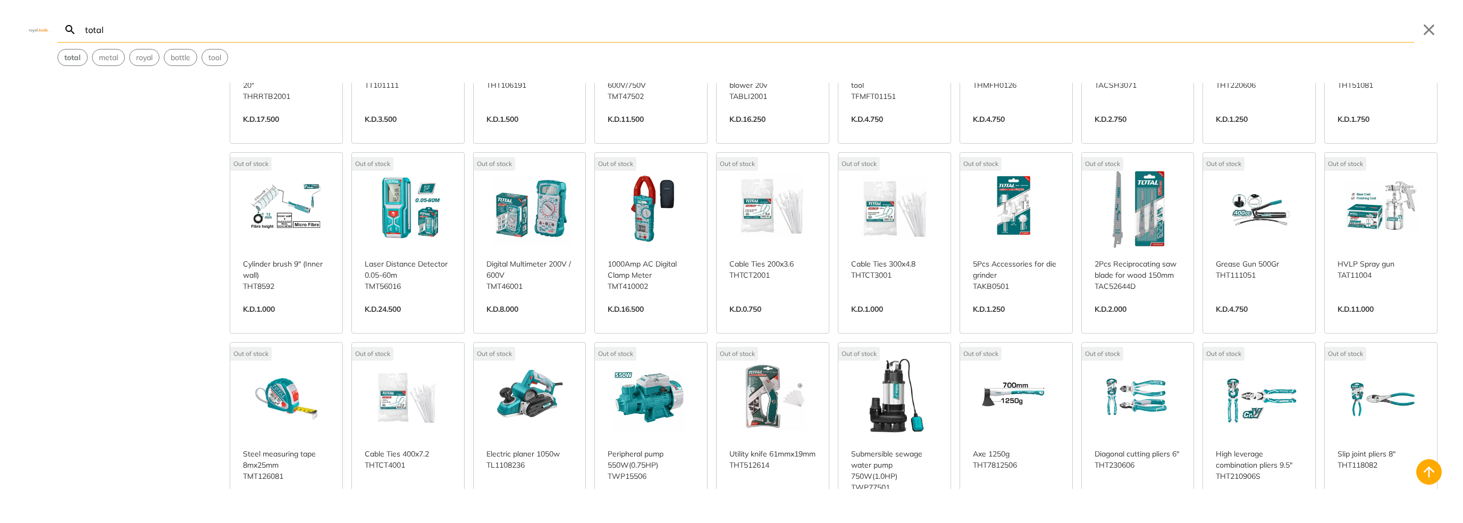
scroll to position [13552, 0]
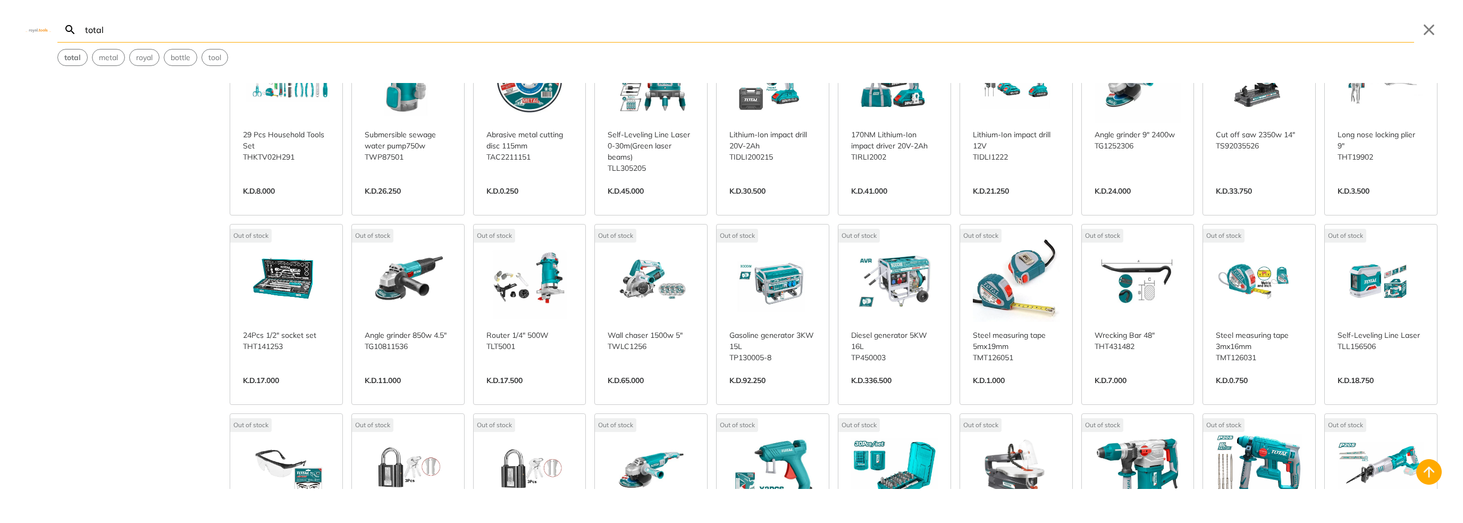
scroll to position [14084, 0]
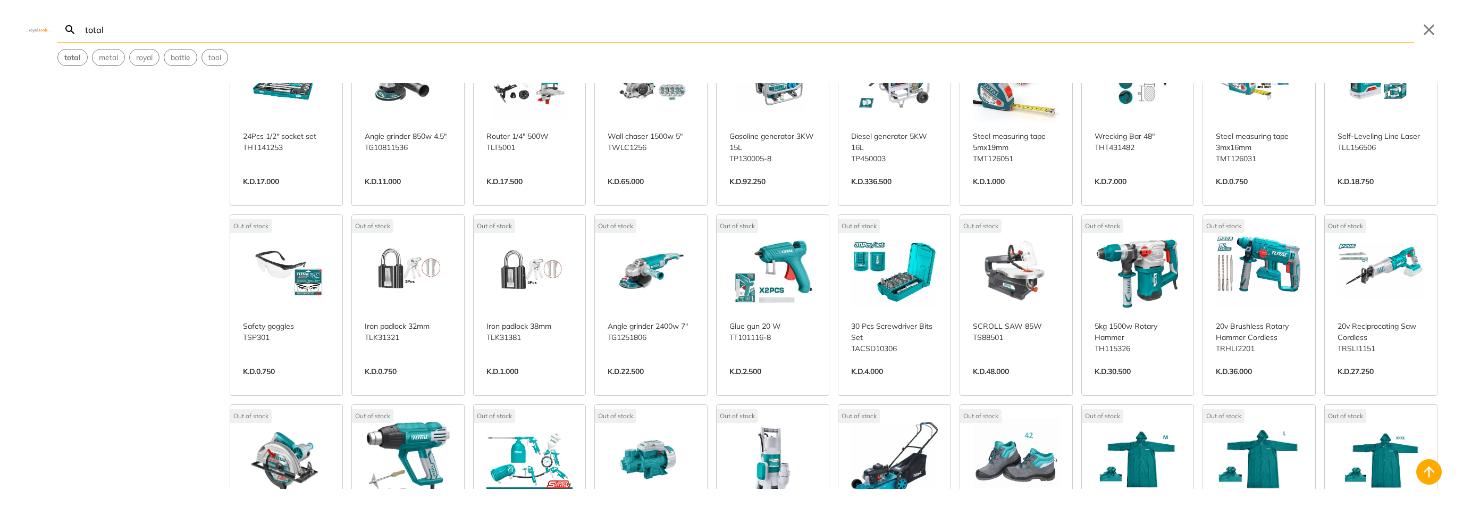
scroll to position [14296, 0]
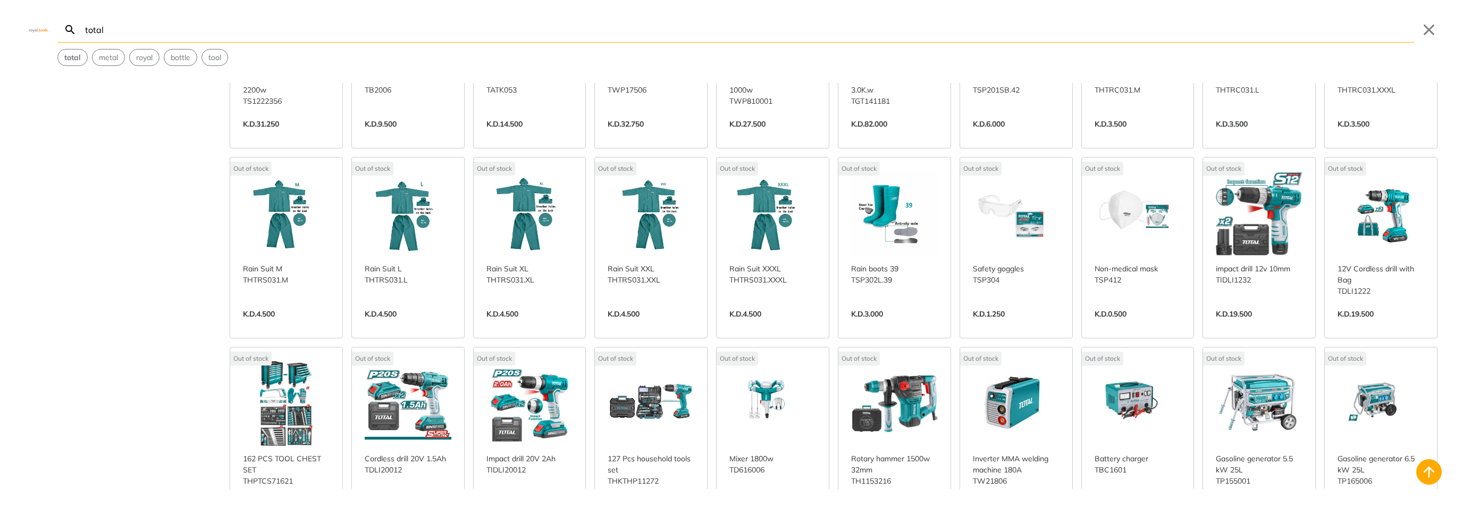
scroll to position [14722, 0]
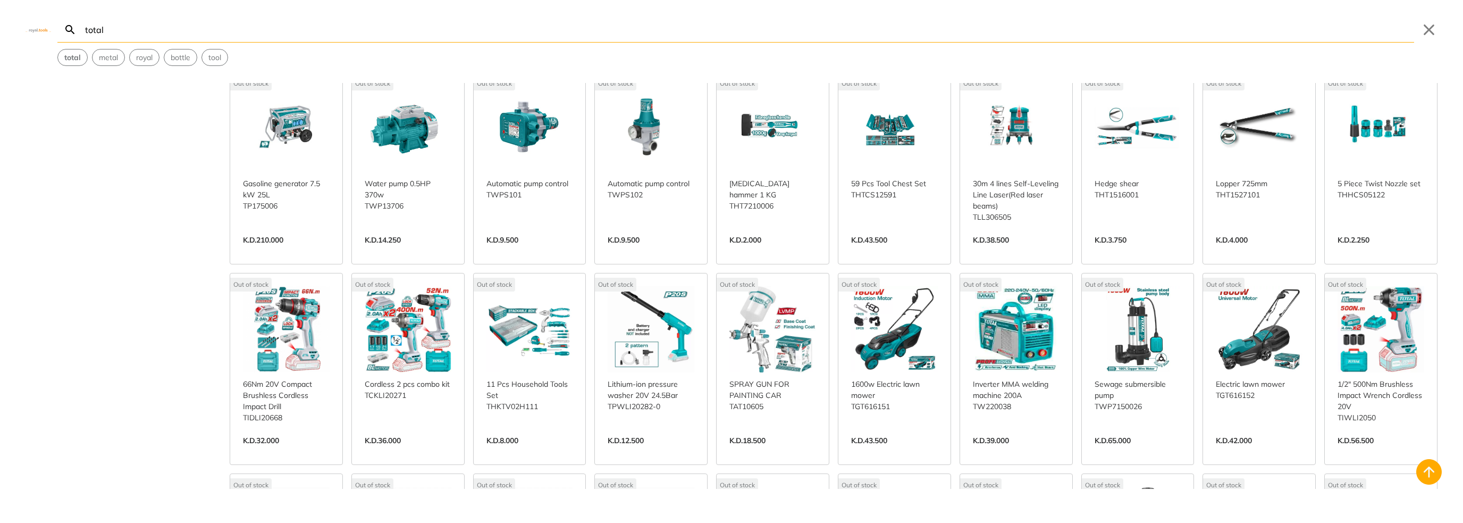
scroll to position [15200, 0]
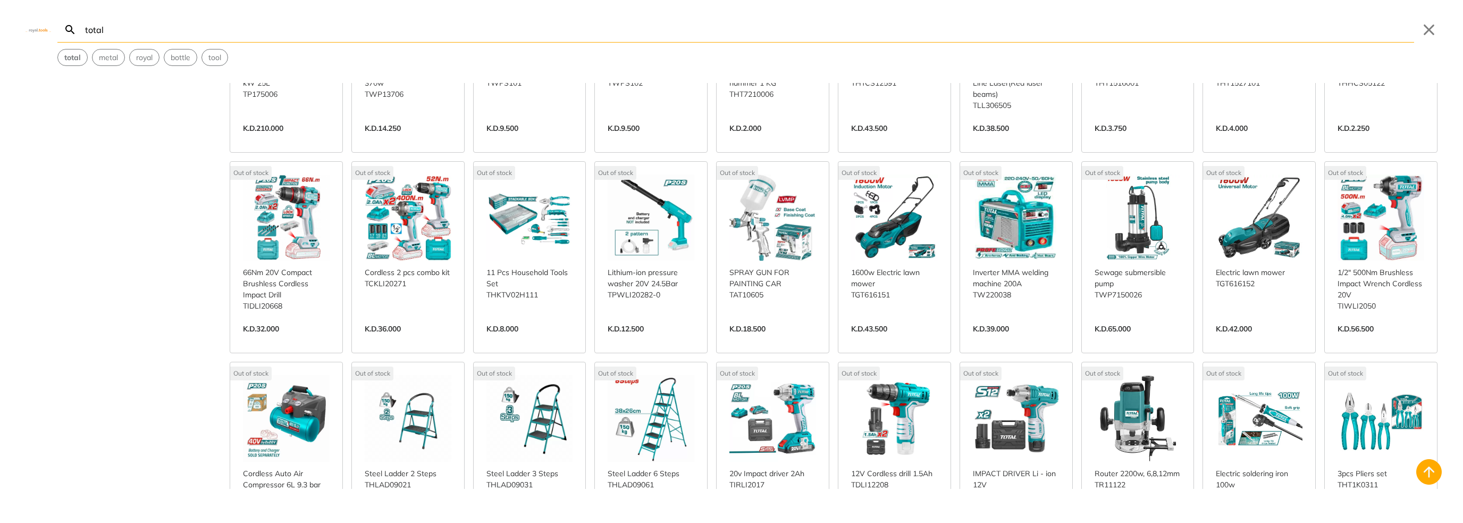
scroll to position [15413, 0]
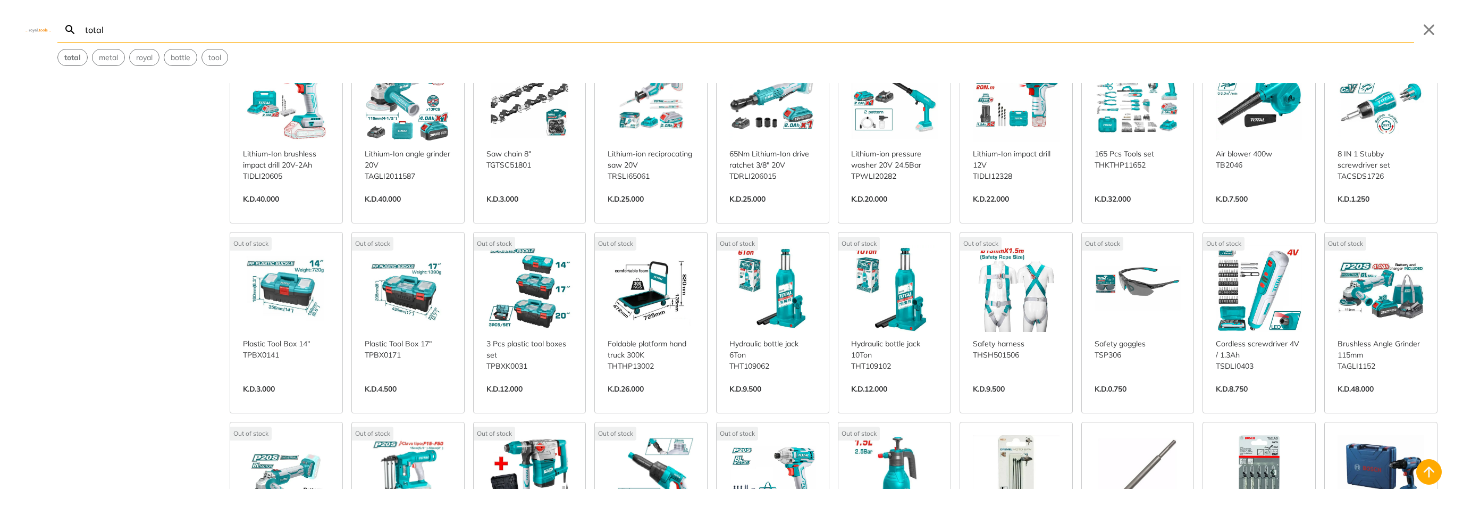
scroll to position [15998, 0]
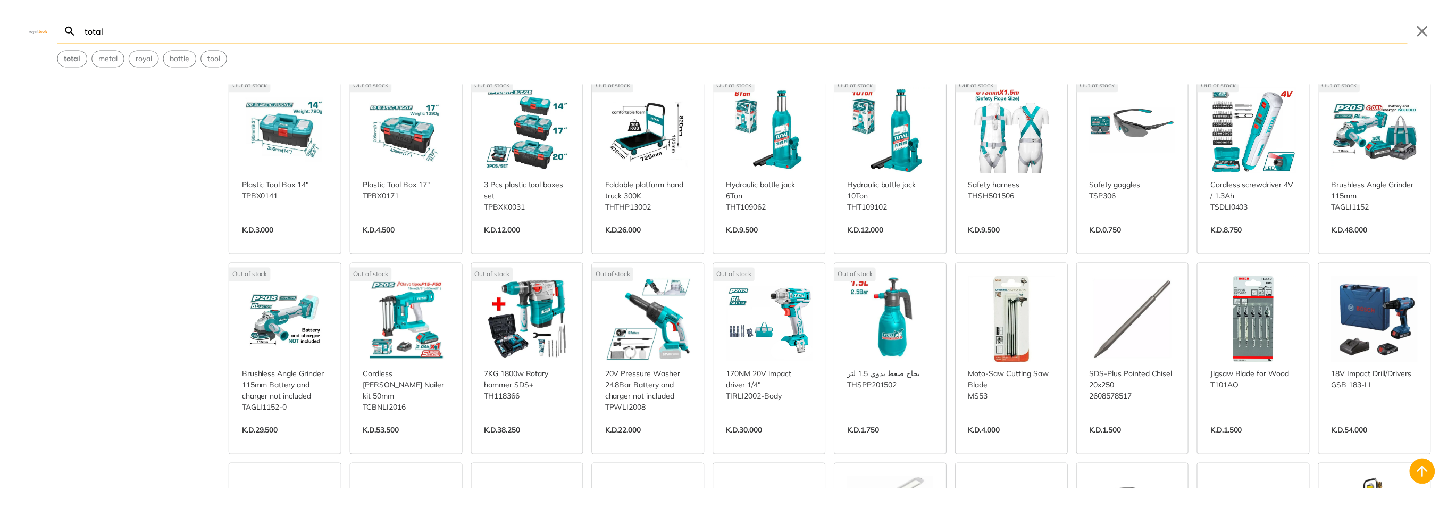
scroll to position [15573, 0]
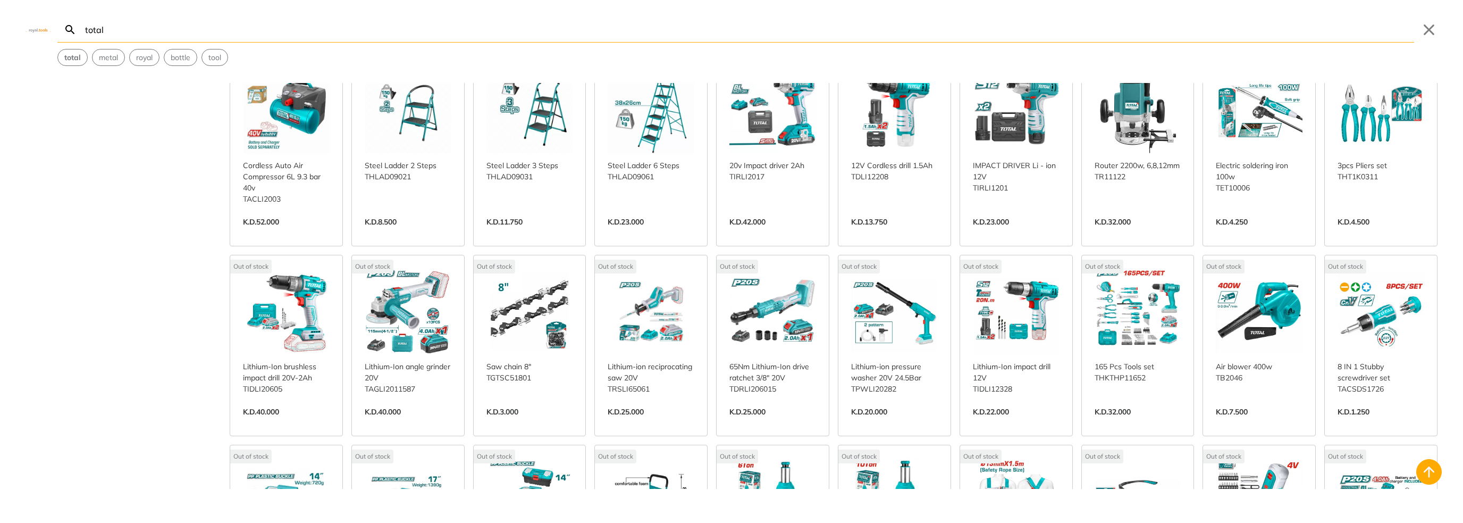
click at [36, 31] on img at bounding box center [39, 29] width 26 height 5
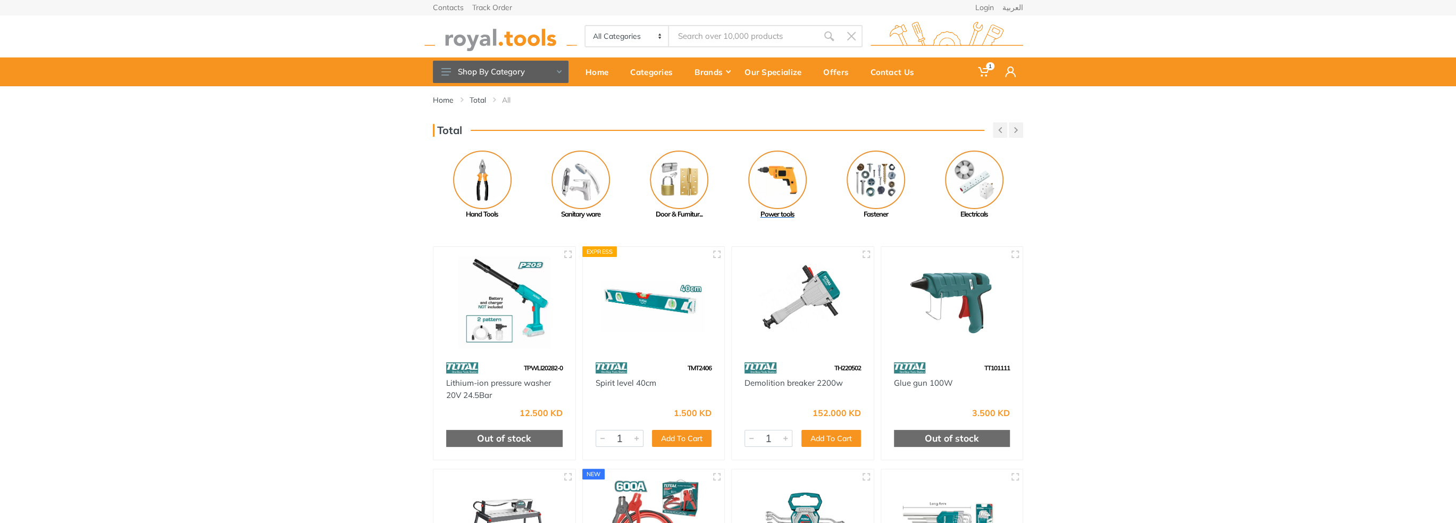
click at [764, 185] on img at bounding box center [777, 179] width 58 height 58
